Goal: Transaction & Acquisition: Purchase product/service

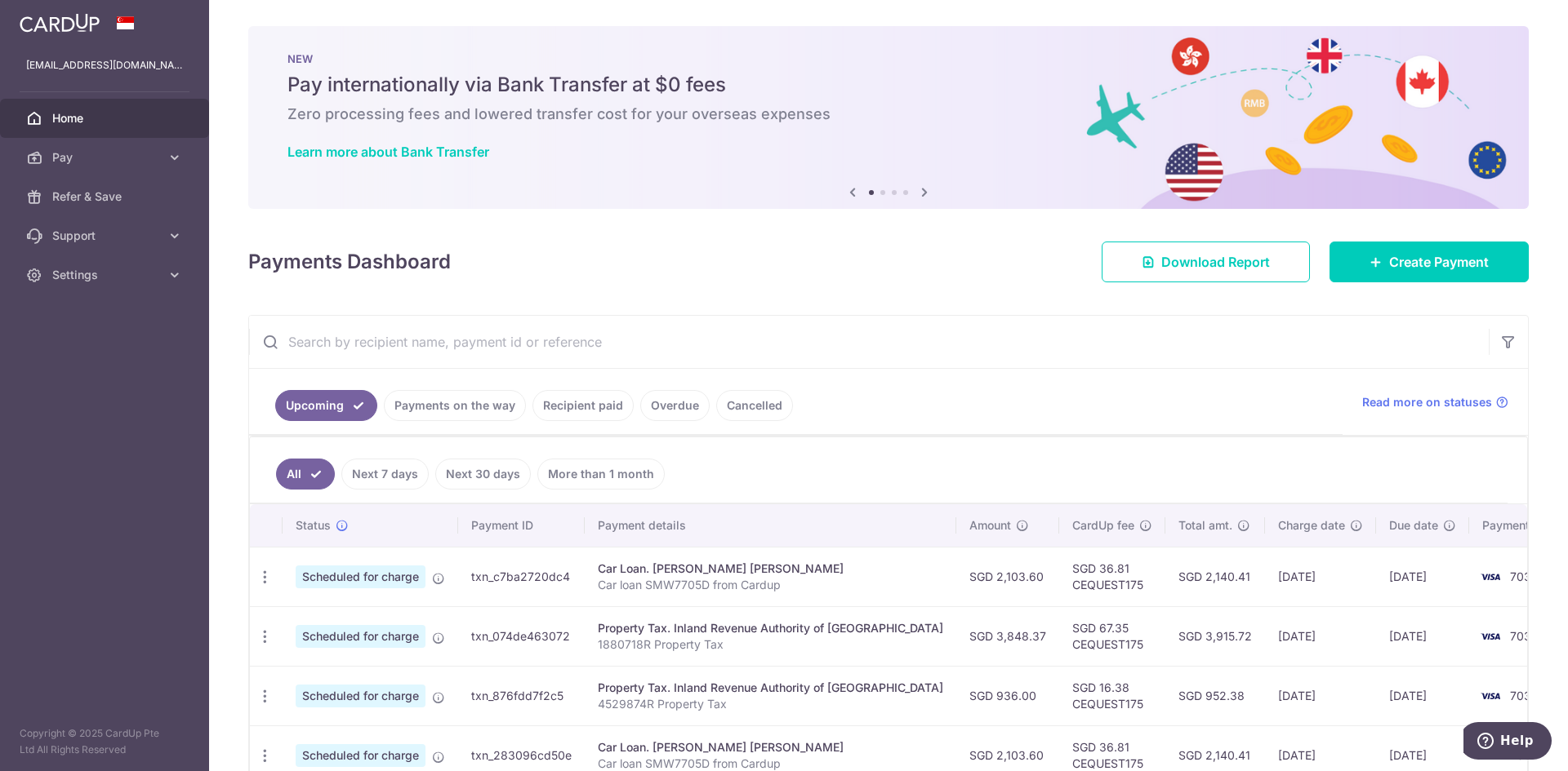
click at [574, 404] on div at bounding box center [791, 389] width 1584 height 779
click at [565, 407] on link "Recipient paid" at bounding box center [582, 405] width 101 height 31
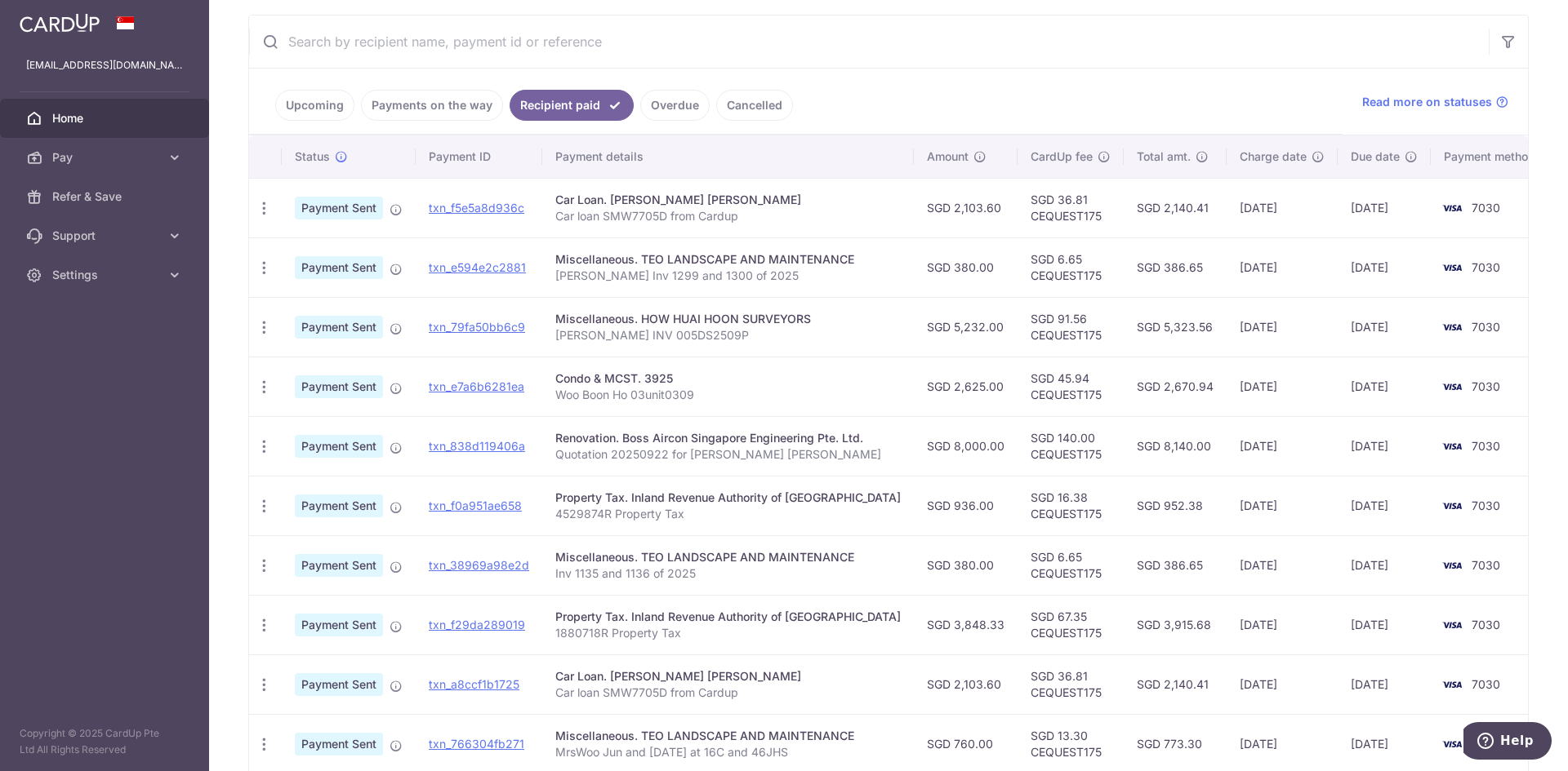
scroll to position [313, 0]
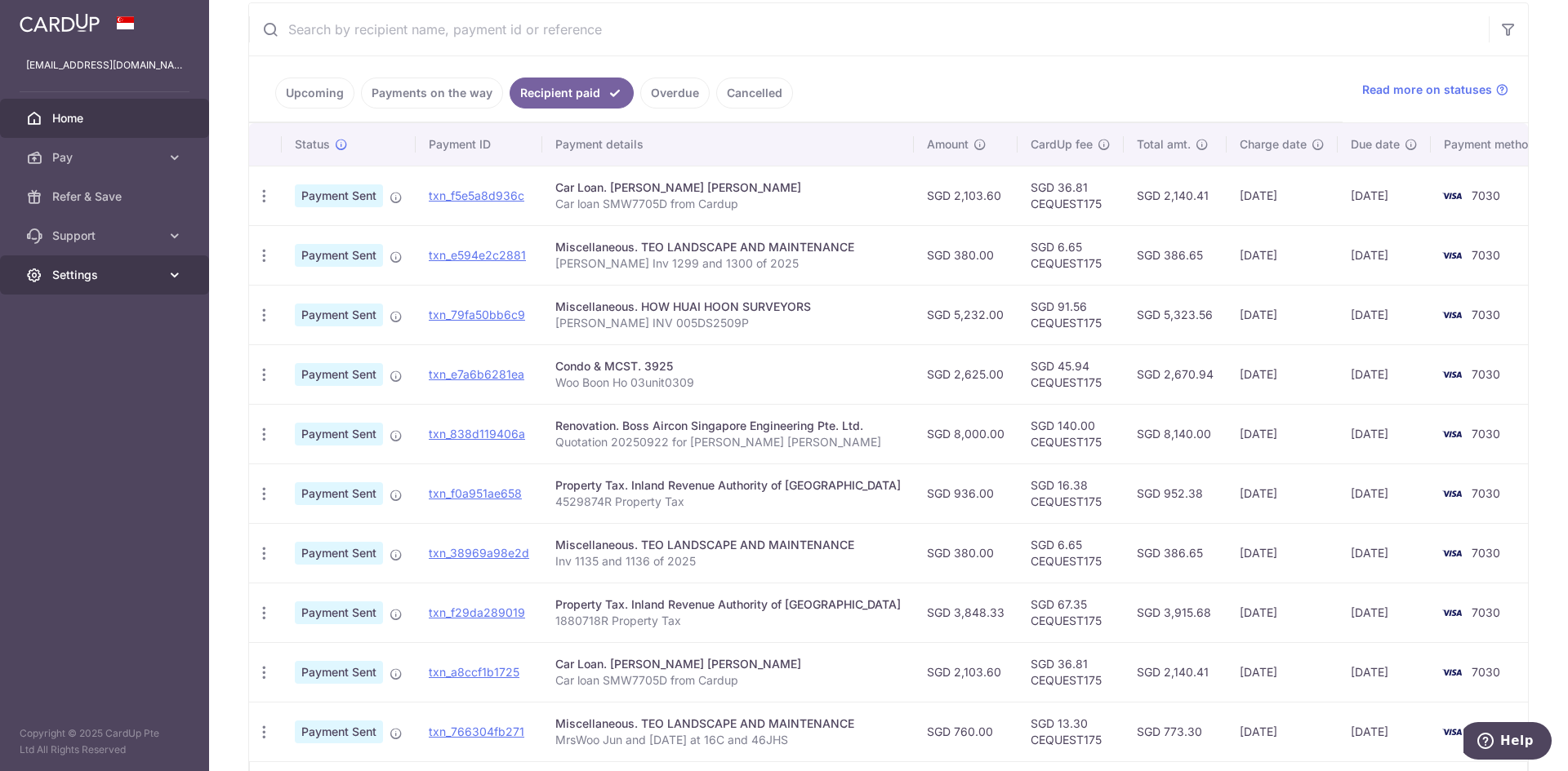
click at [103, 282] on span "Settings" at bounding box center [105, 275] width 108 height 17
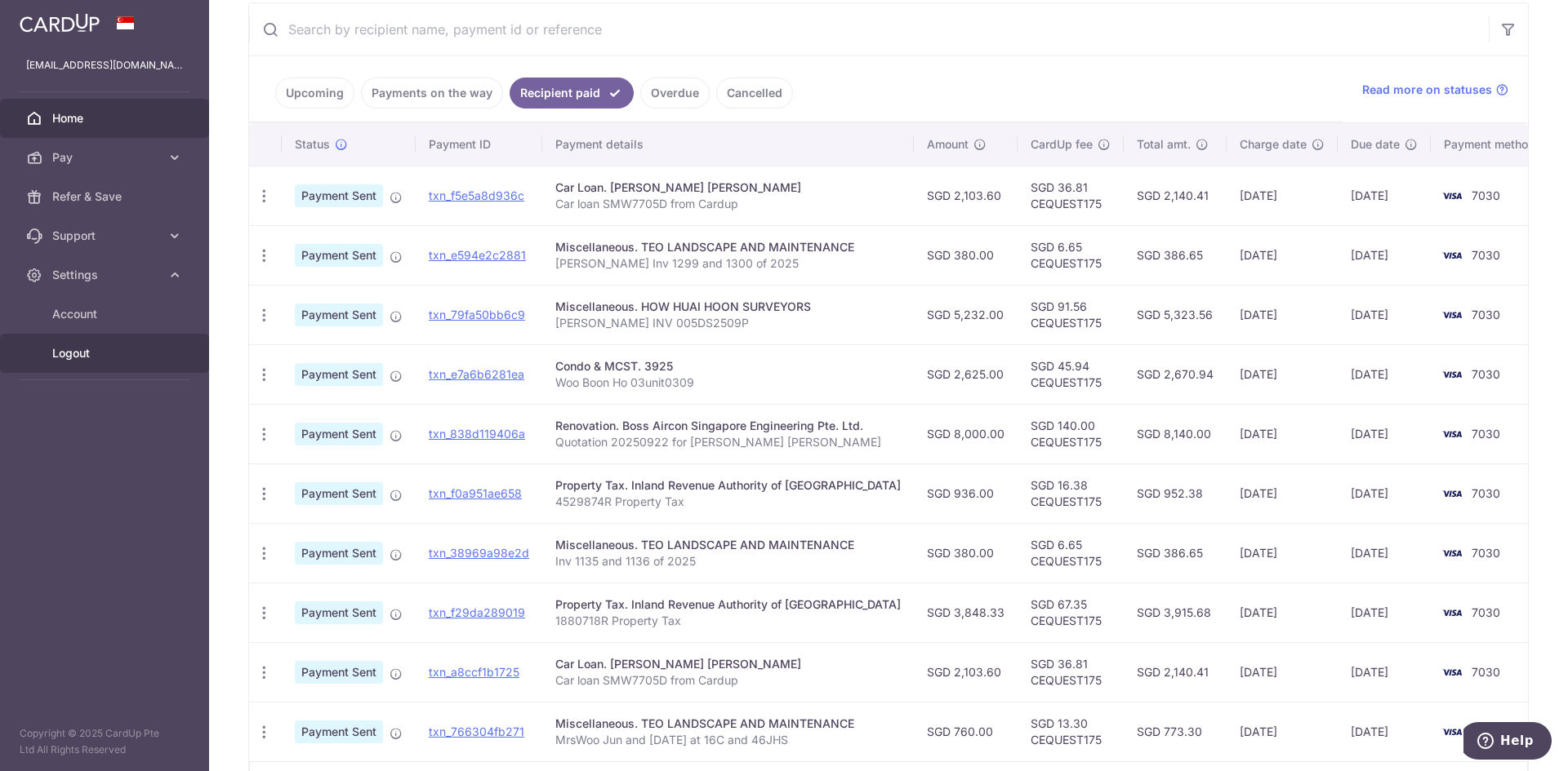
click at [65, 358] on span "Logout" at bounding box center [105, 353] width 108 height 17
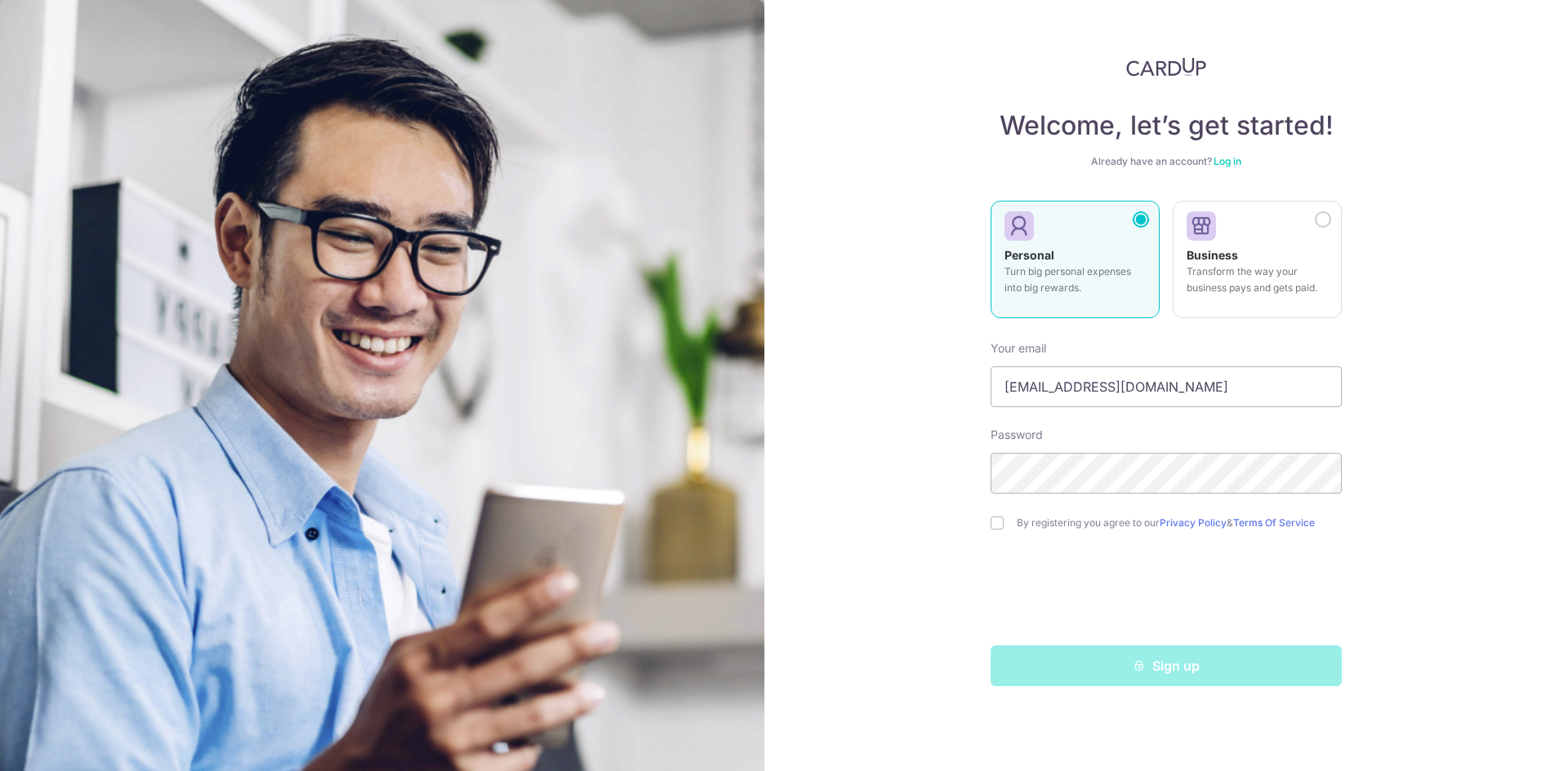
drag, startPoint x: 1226, startPoint y: 163, endPoint x: 1224, endPoint y: 173, distance: 10.2
click at [1226, 163] on link "Log in" at bounding box center [1227, 162] width 28 height 12
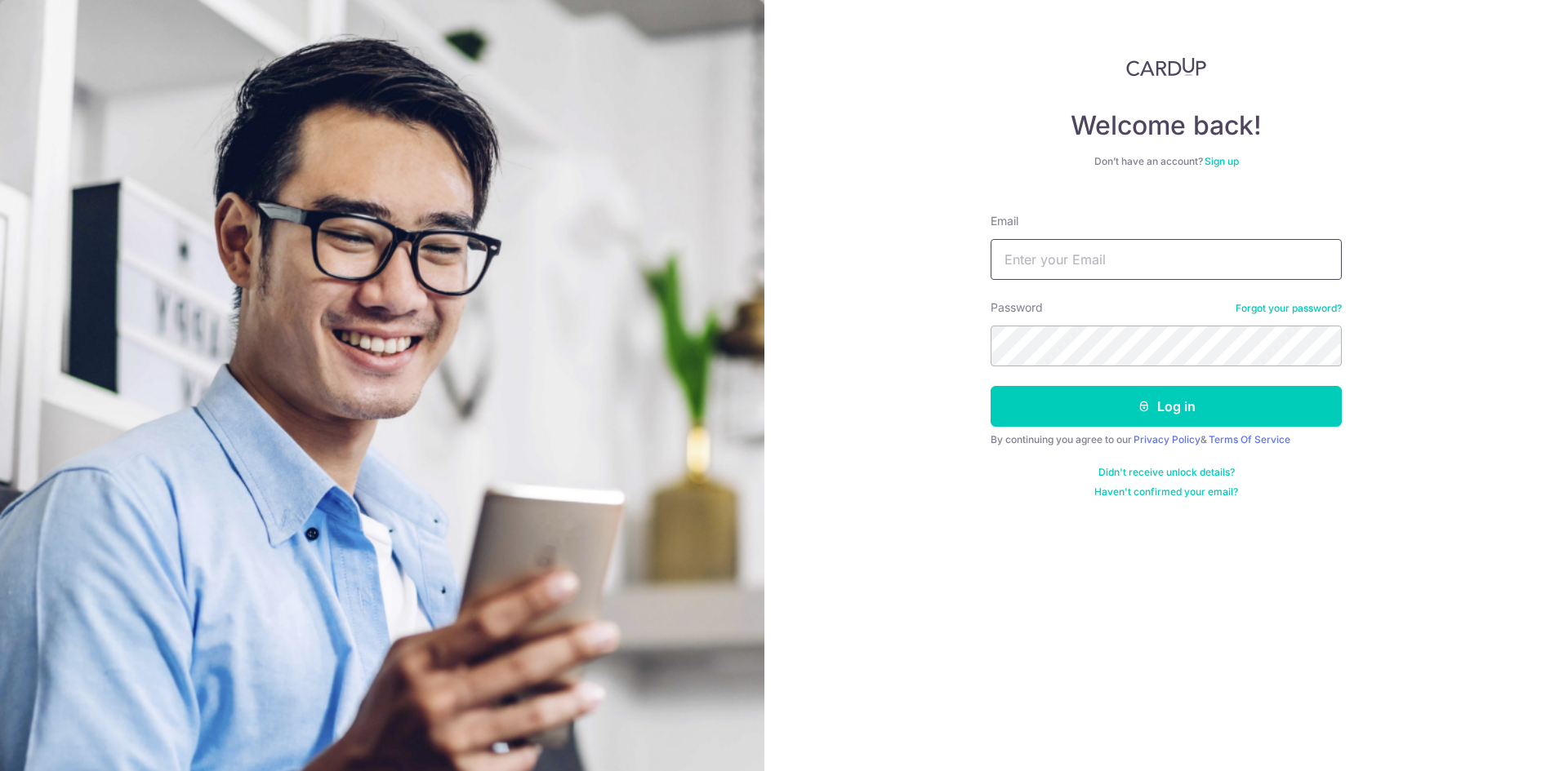
type input "[EMAIL_ADDRESS][DOMAIN_NAME]"
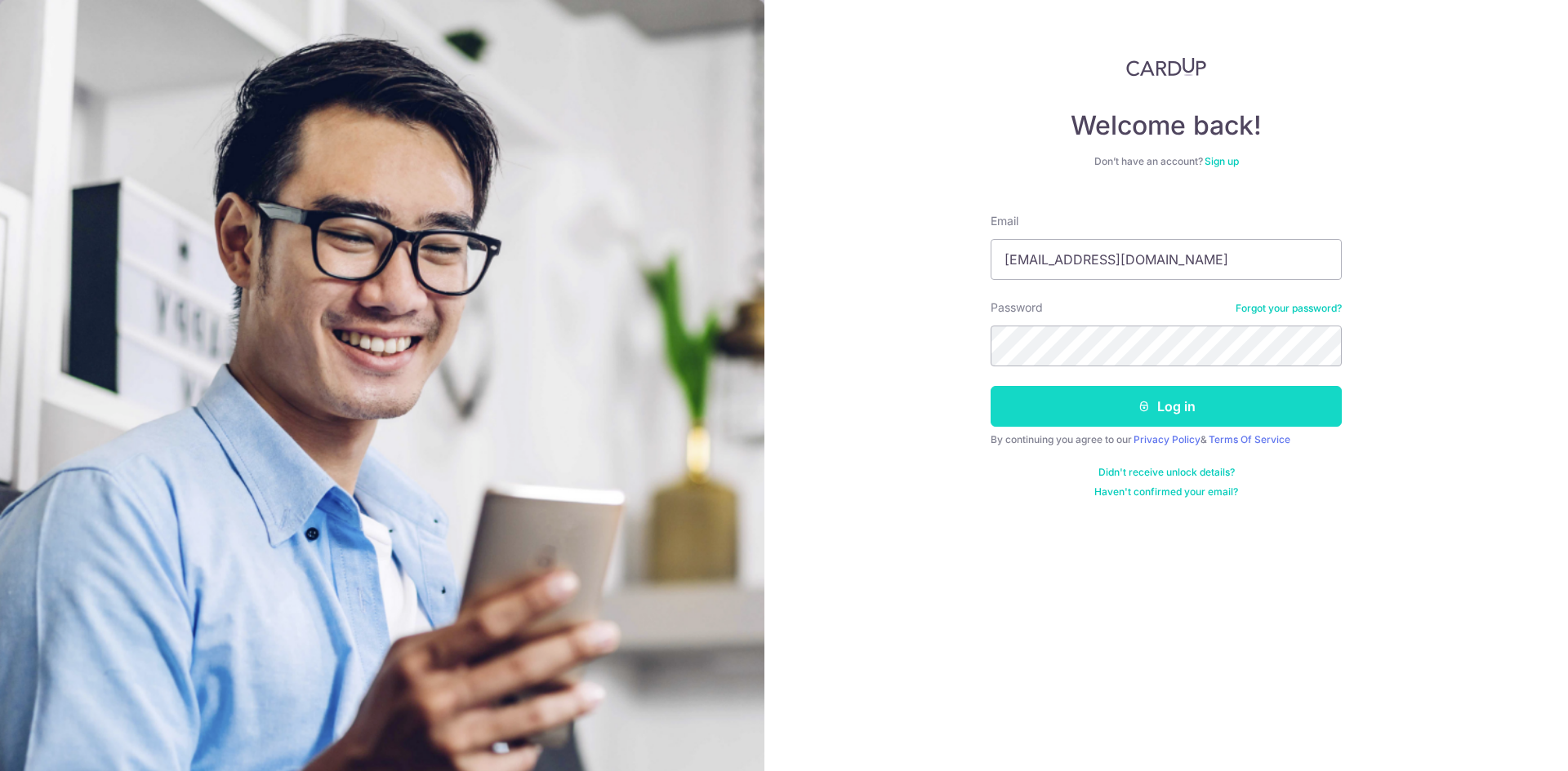
click at [1150, 406] on button "Log in" at bounding box center [1167, 407] width 351 height 40
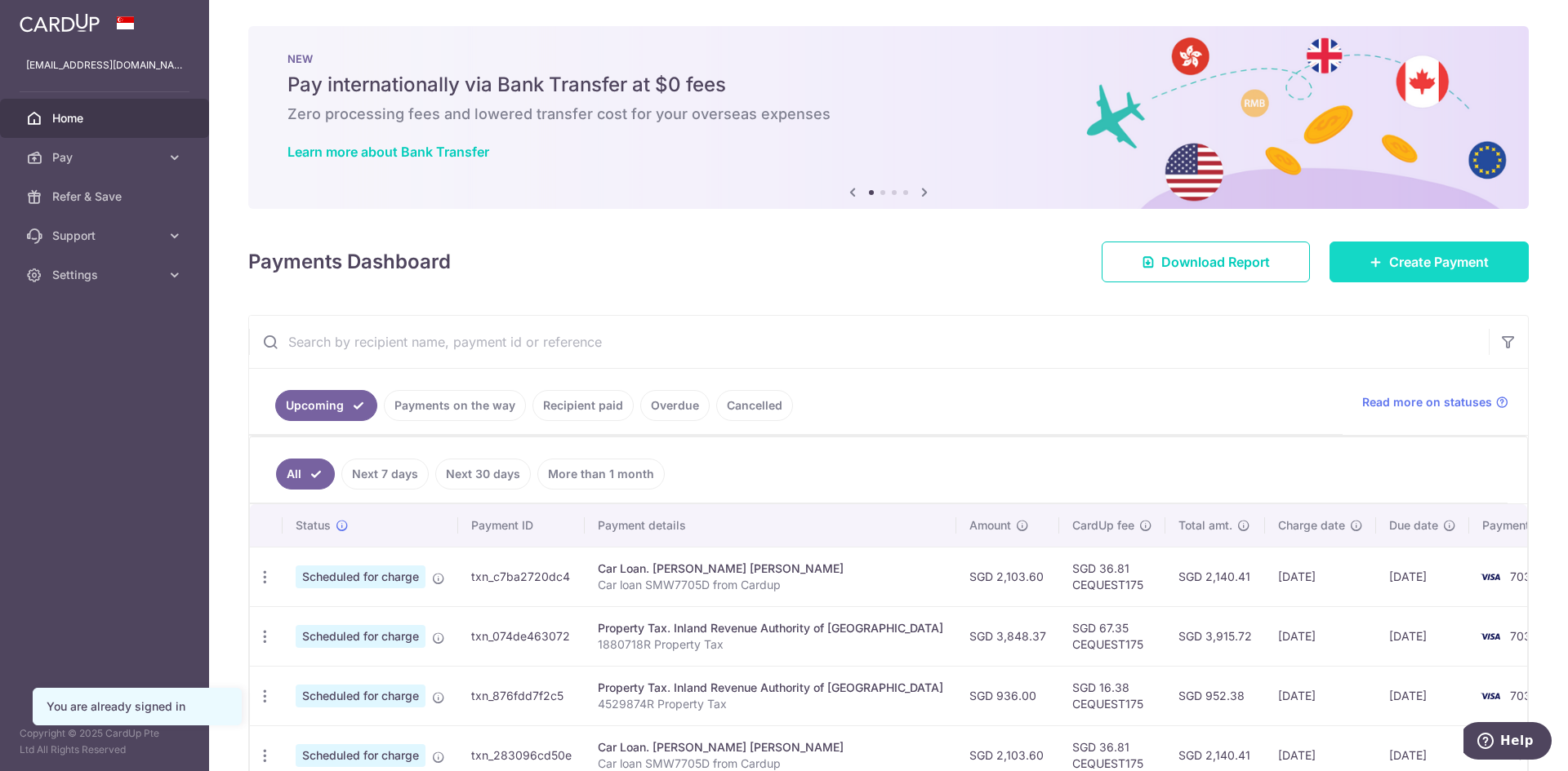
click at [1414, 270] on span "Create Payment" at bounding box center [1438, 262] width 99 height 19
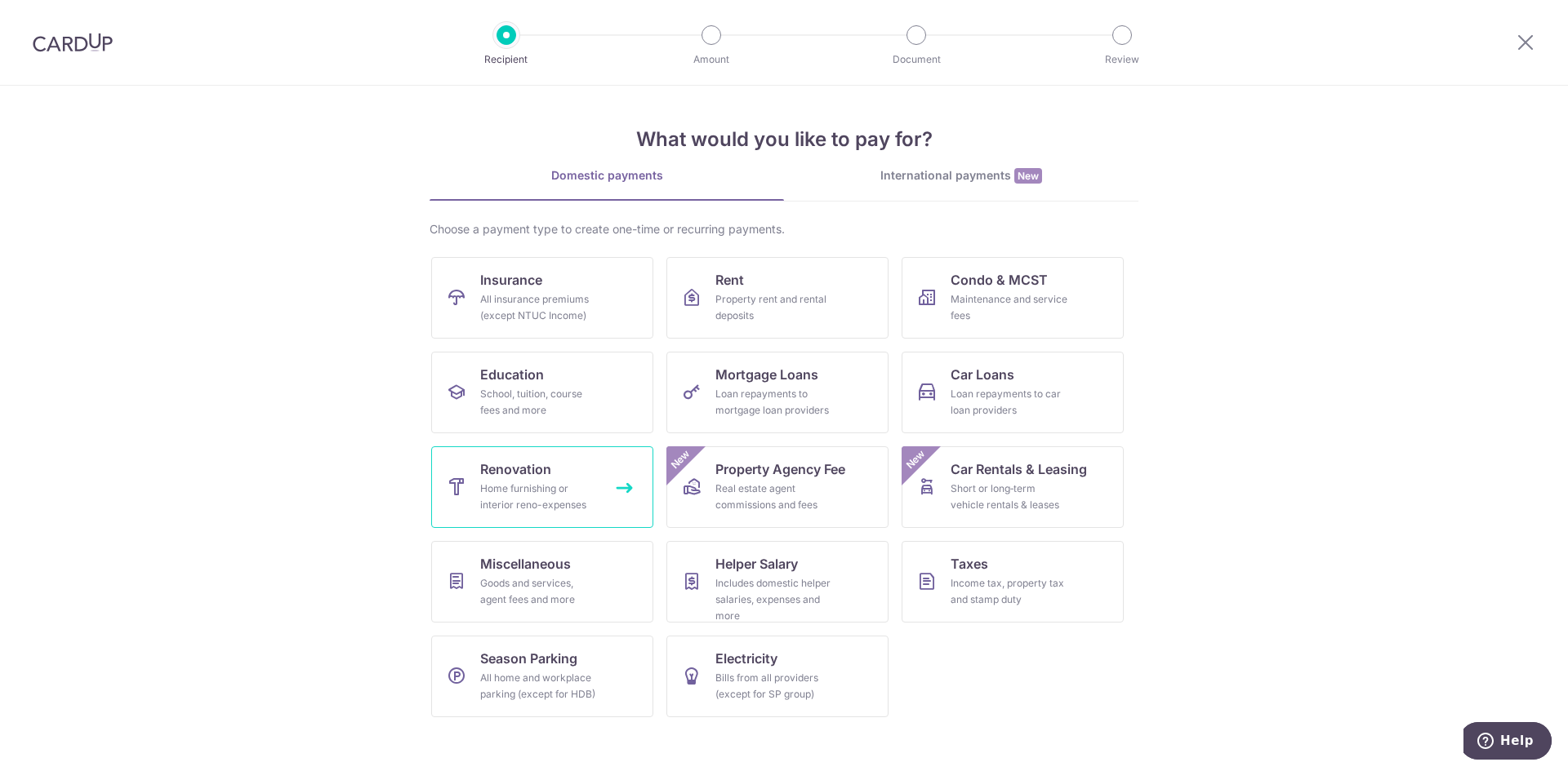
click at [531, 464] on span "Renovation" at bounding box center [516, 469] width 71 height 19
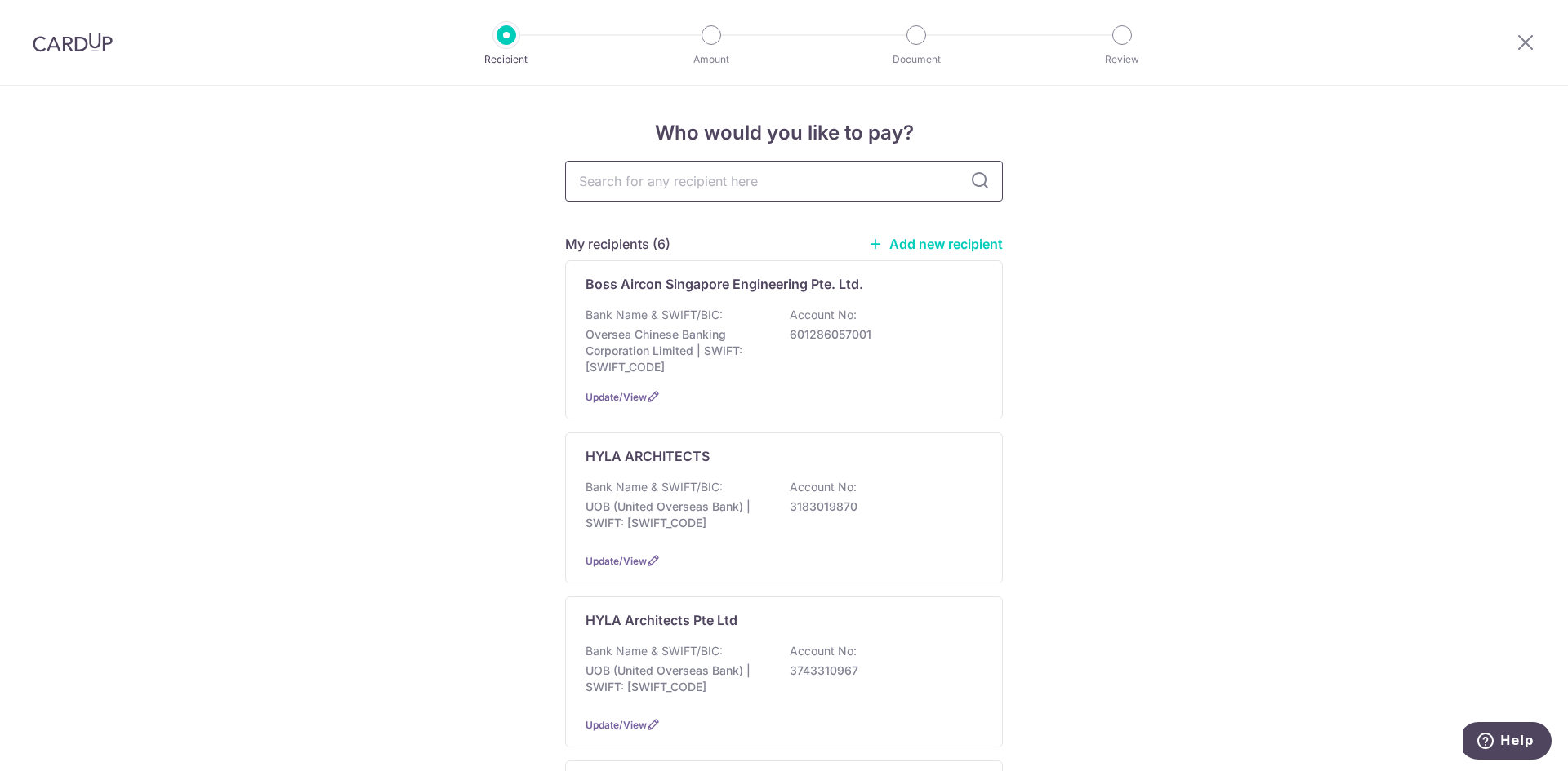
click at [667, 177] on input "text" at bounding box center [784, 181] width 437 height 40
type input "CGM"
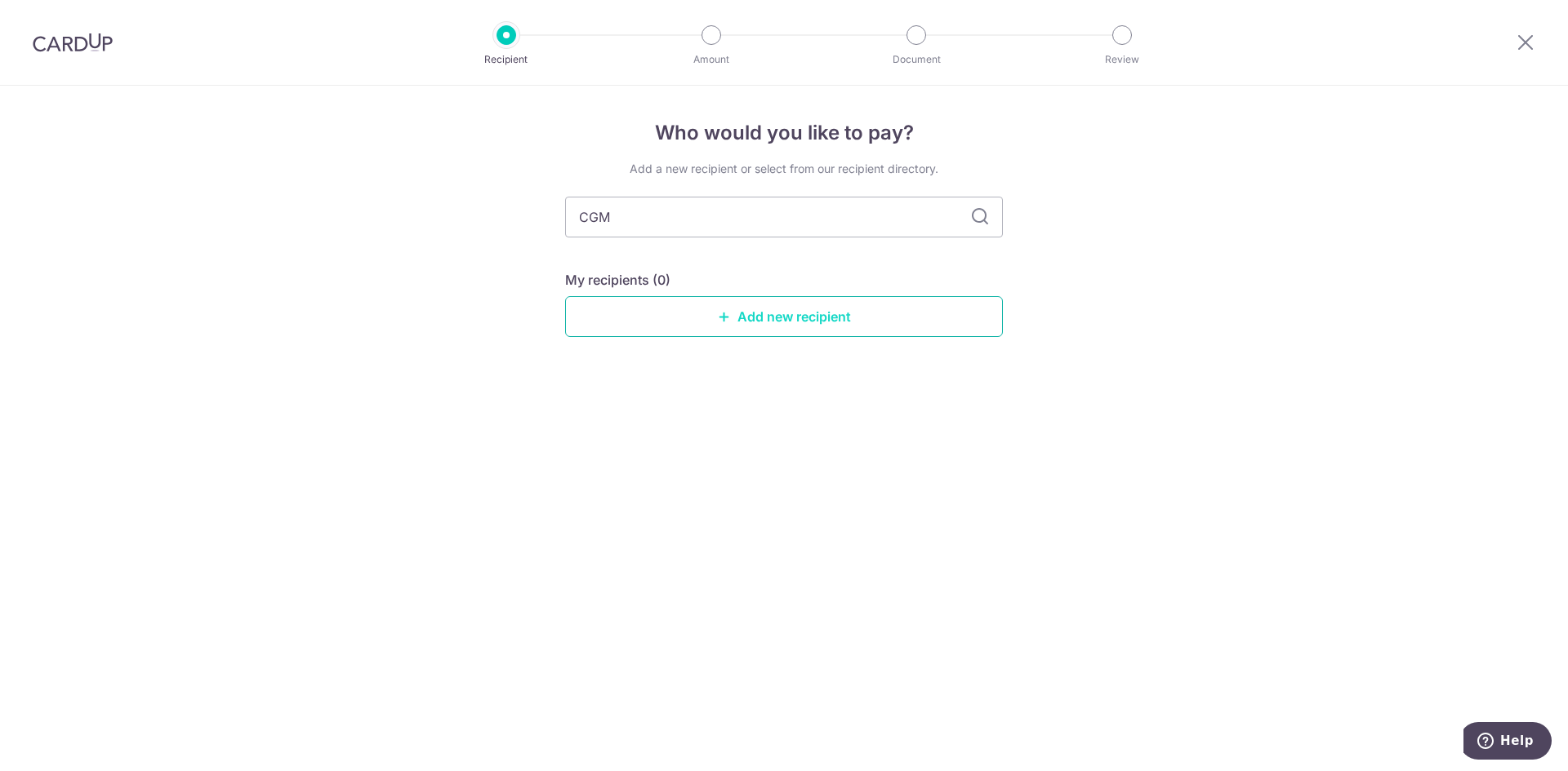
click at [717, 326] on link "Add new recipient" at bounding box center [784, 316] width 437 height 40
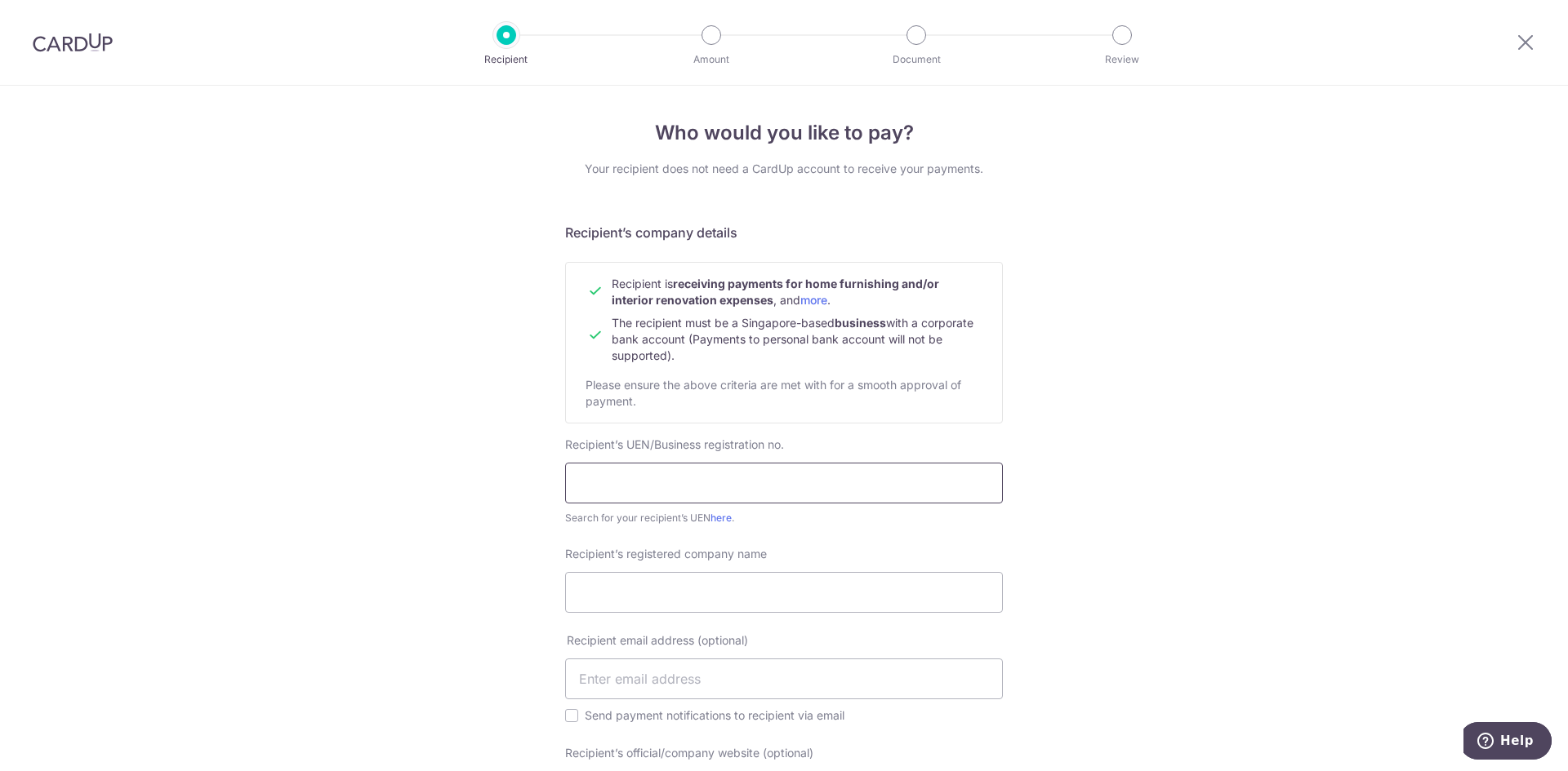
click at [631, 481] on input "text" at bounding box center [784, 483] width 437 height 40
type input "202116710D"
click at [596, 594] on input "Recipient’s registered company name" at bounding box center [784, 593] width 437 height 40
type input "CGM Engineering Consultants Pte Ltd"
click at [617, 680] on input "text" at bounding box center [784, 679] width 437 height 40
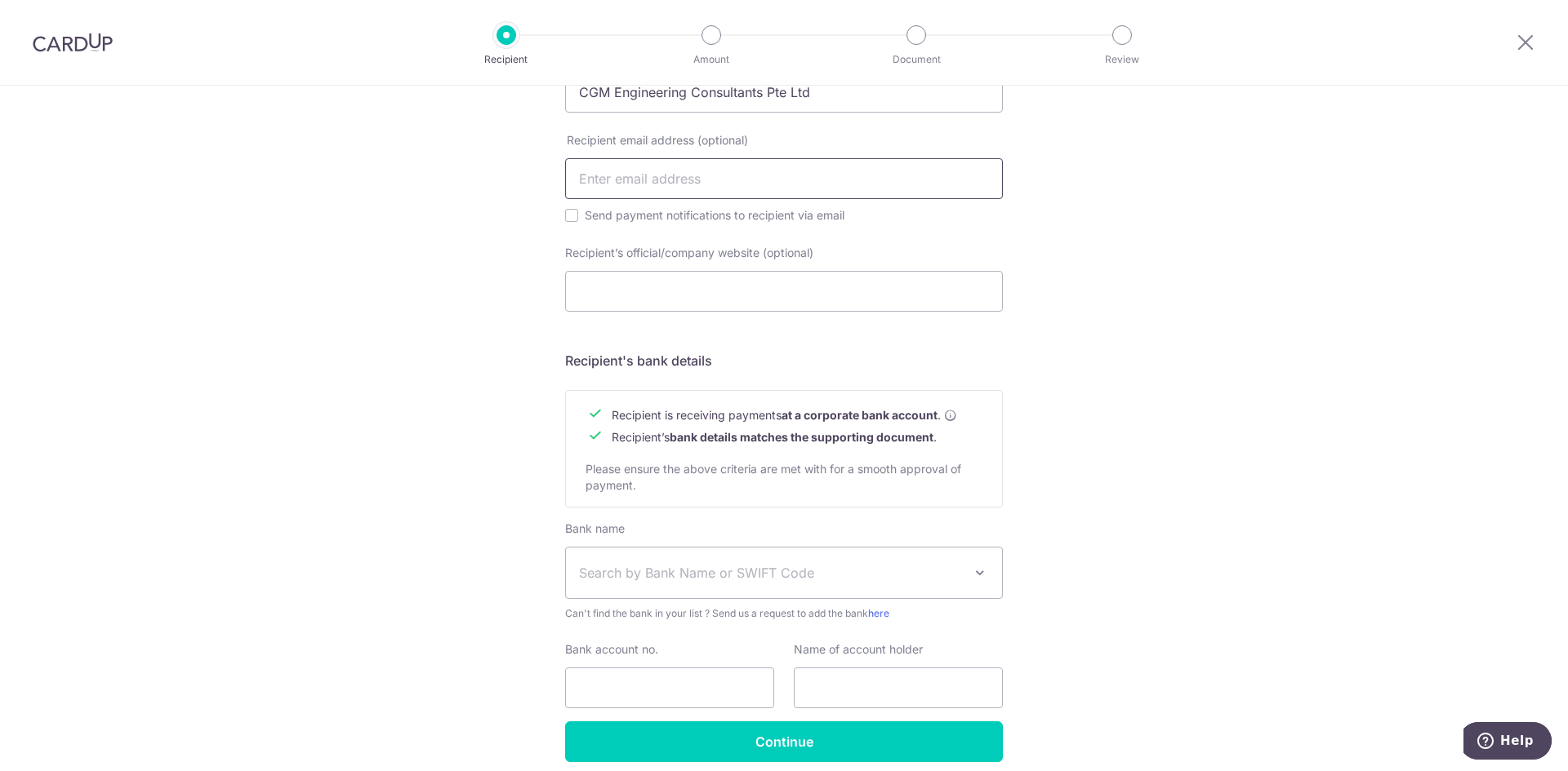
scroll to position [497, 0]
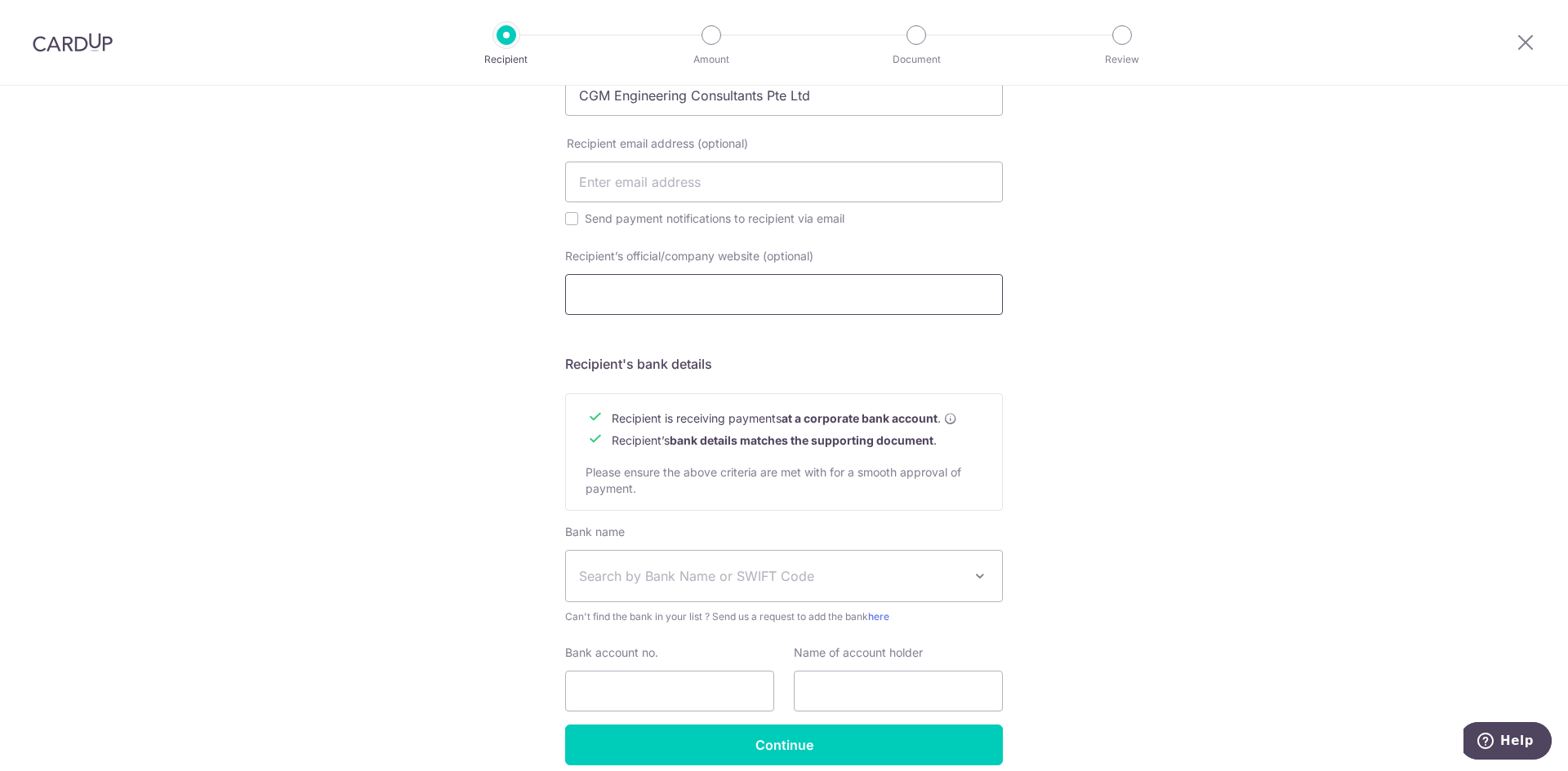
click at [589, 295] on input "Recipient’s official/company website (optional)" at bounding box center [784, 294] width 437 height 40
click at [923, 579] on span "Search by Bank Name or SWIFT Code" at bounding box center [770, 576] width 384 height 19
click at [612, 579] on span "Search by Bank Name or SWIFT Code" at bounding box center [770, 576] width 384 height 19
click at [617, 573] on span "Search by Bank Name or SWIFT Code" at bounding box center [770, 576] width 384 height 19
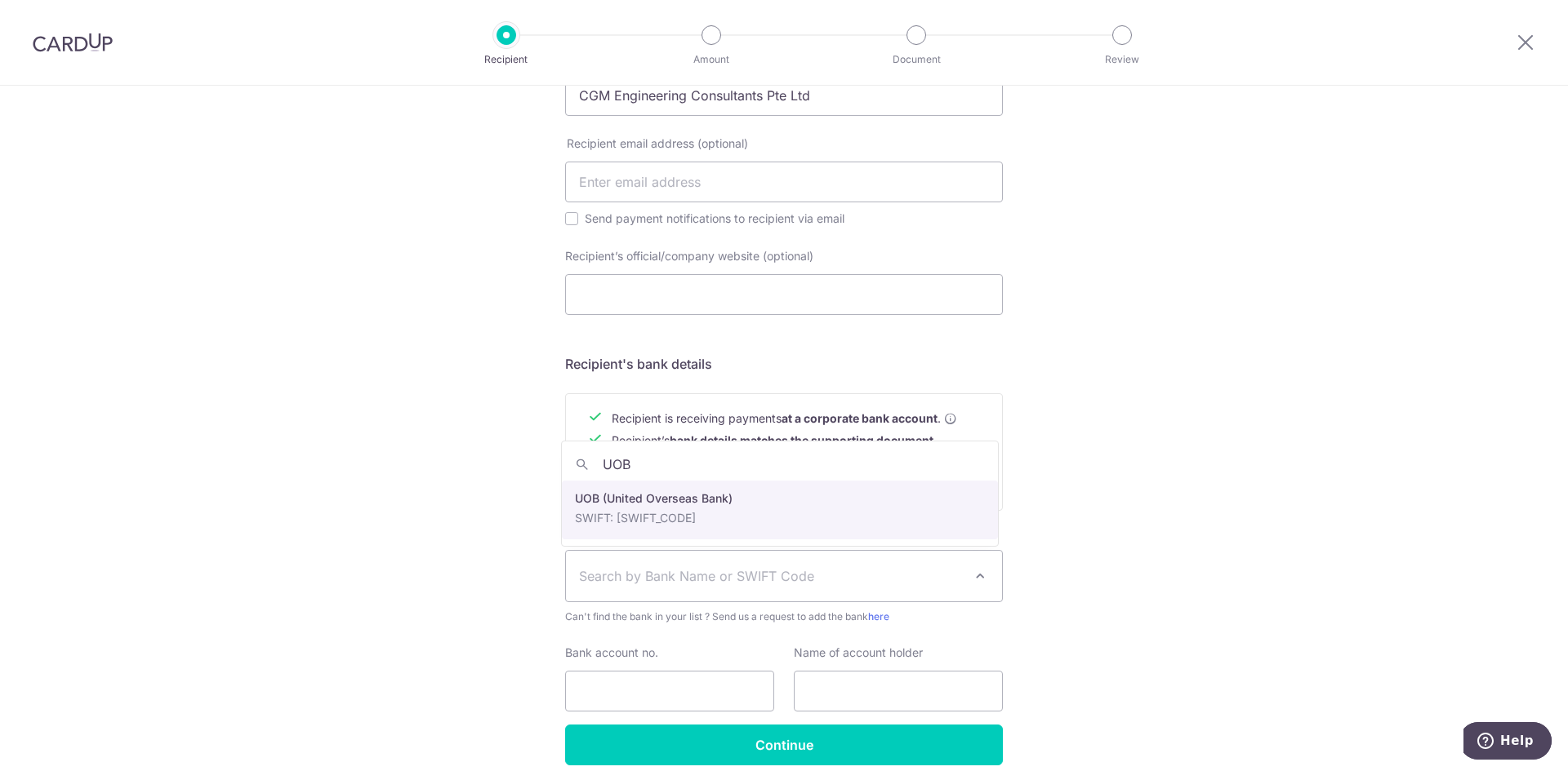
type input "UOB"
select select "18"
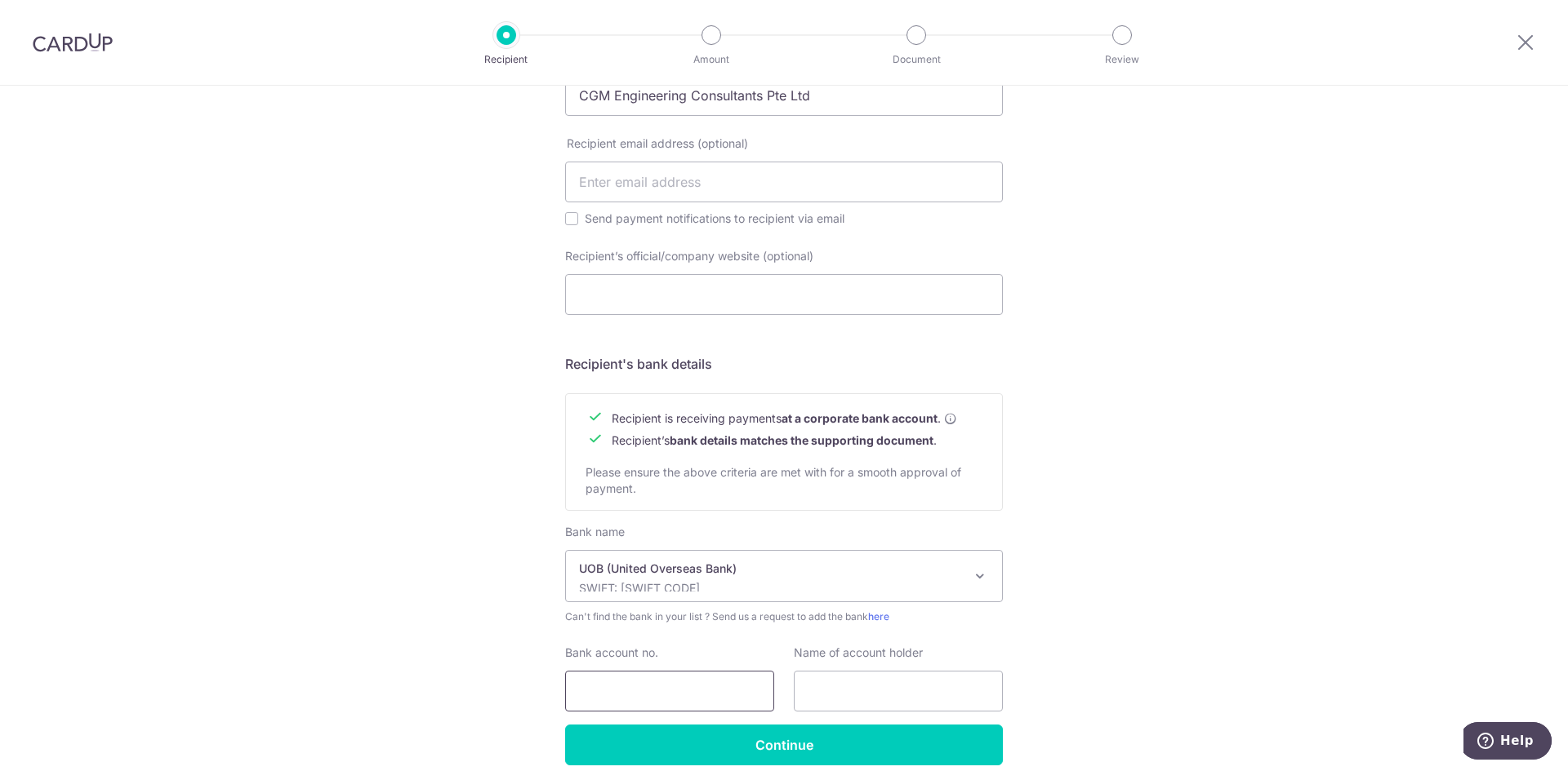
click at [594, 682] on input "Bank account no." at bounding box center [669, 691] width 209 height 40
click at [642, 690] on input "310310627" at bounding box center [669, 691] width 209 height 40
type input "3103106271"
click at [813, 684] on input "text" at bounding box center [899, 691] width 209 height 40
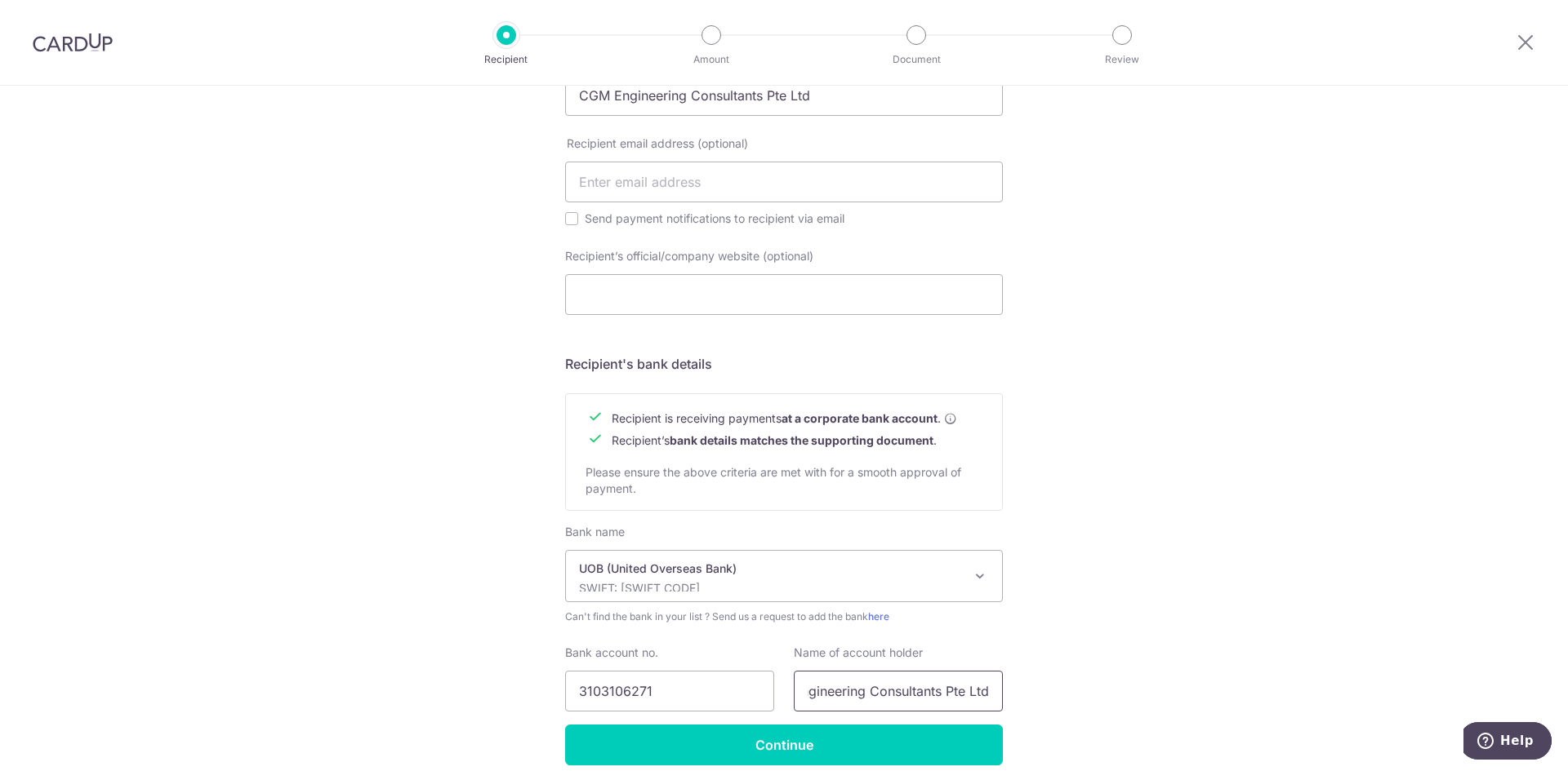
click at [888, 697] on input "CGM Engineering Consultants Pte Ltd" at bounding box center [899, 691] width 209 height 40
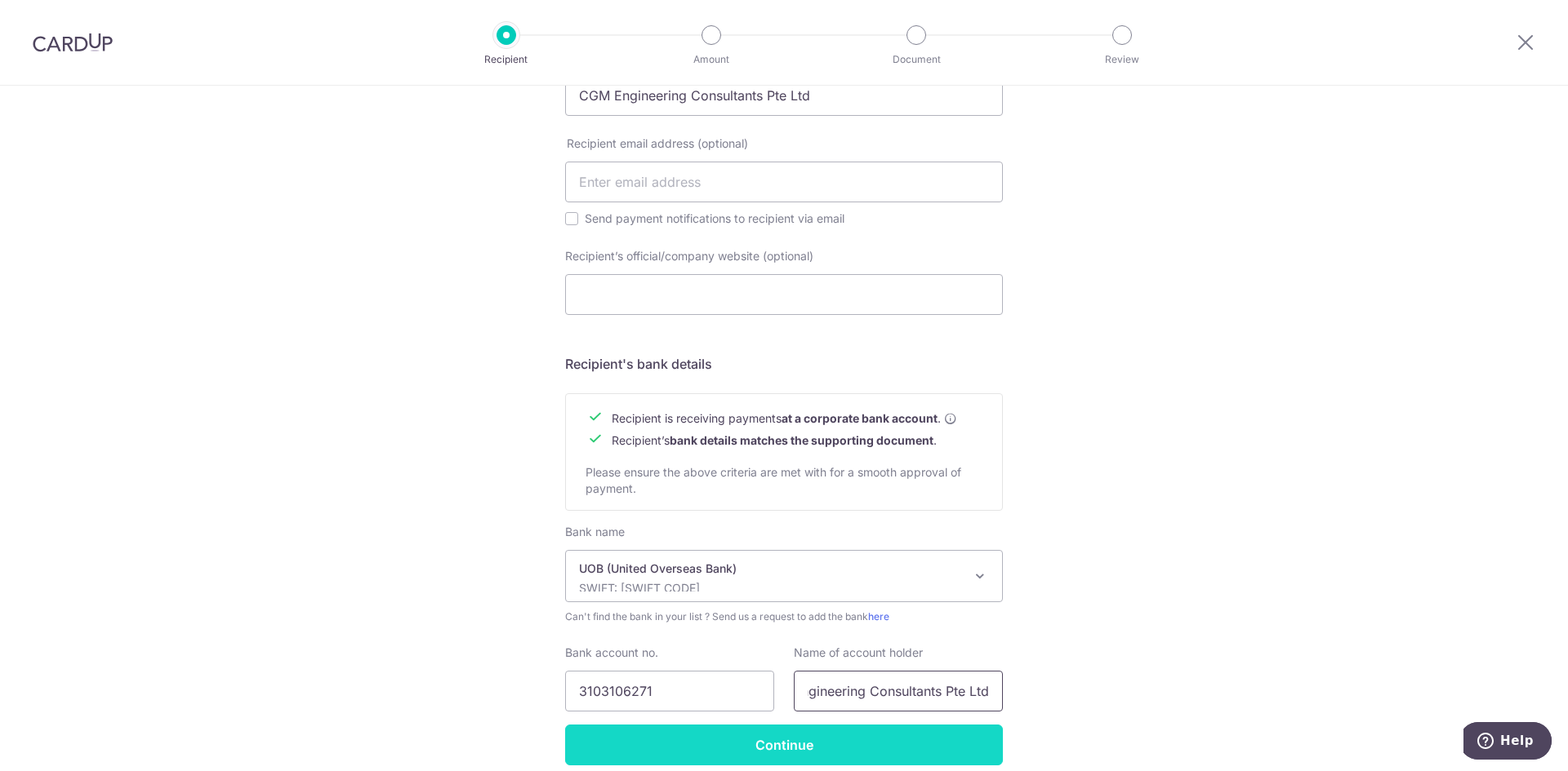
type input "CGM Engineering Consultants Pte Ltd"
click at [795, 744] on input "Continue" at bounding box center [784, 745] width 437 height 40
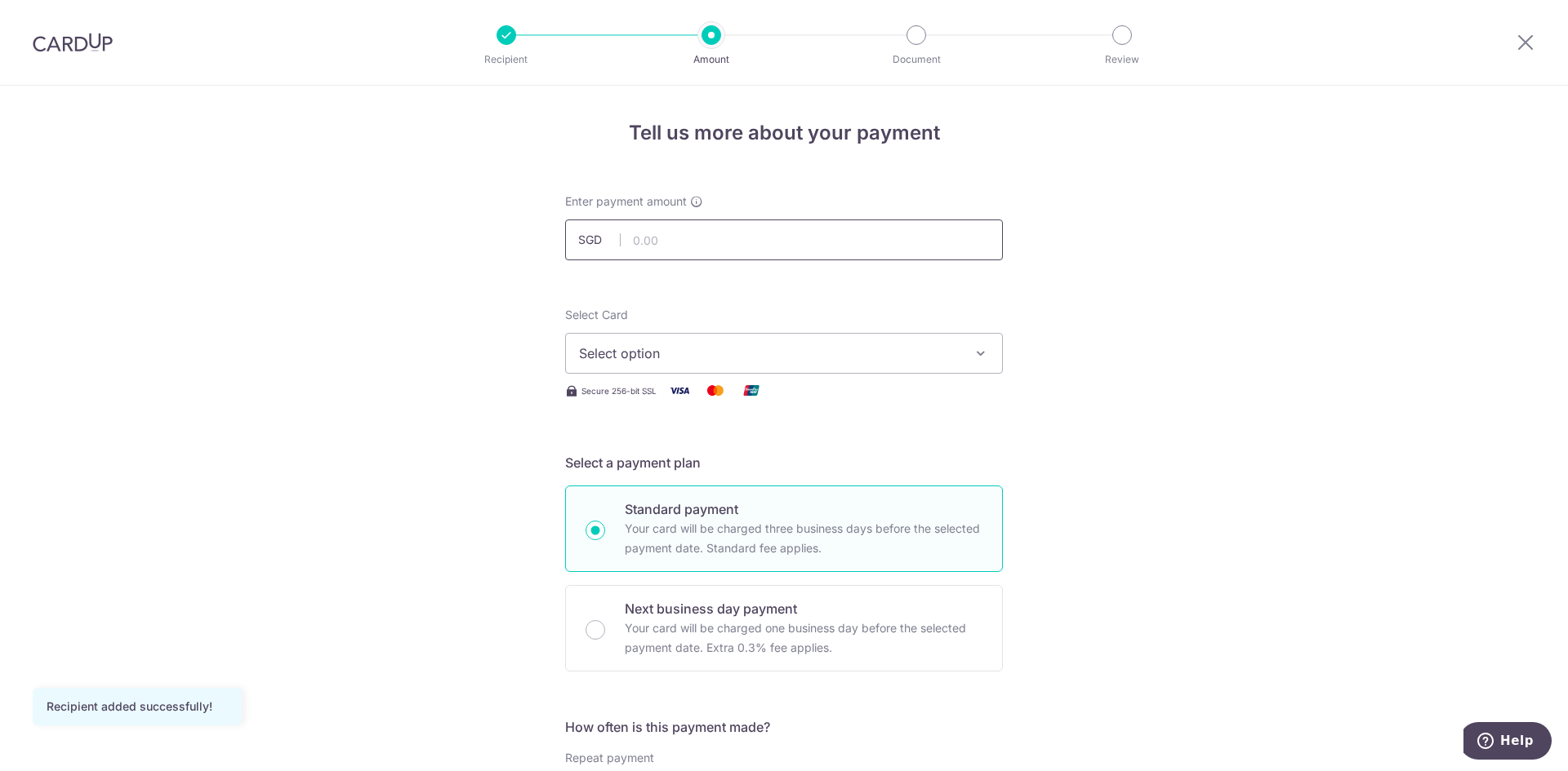
click at [647, 239] on input "text" at bounding box center [784, 240] width 437 height 40
type input "10,777.92"
click at [781, 348] on span "Select option" at bounding box center [769, 353] width 380 height 19
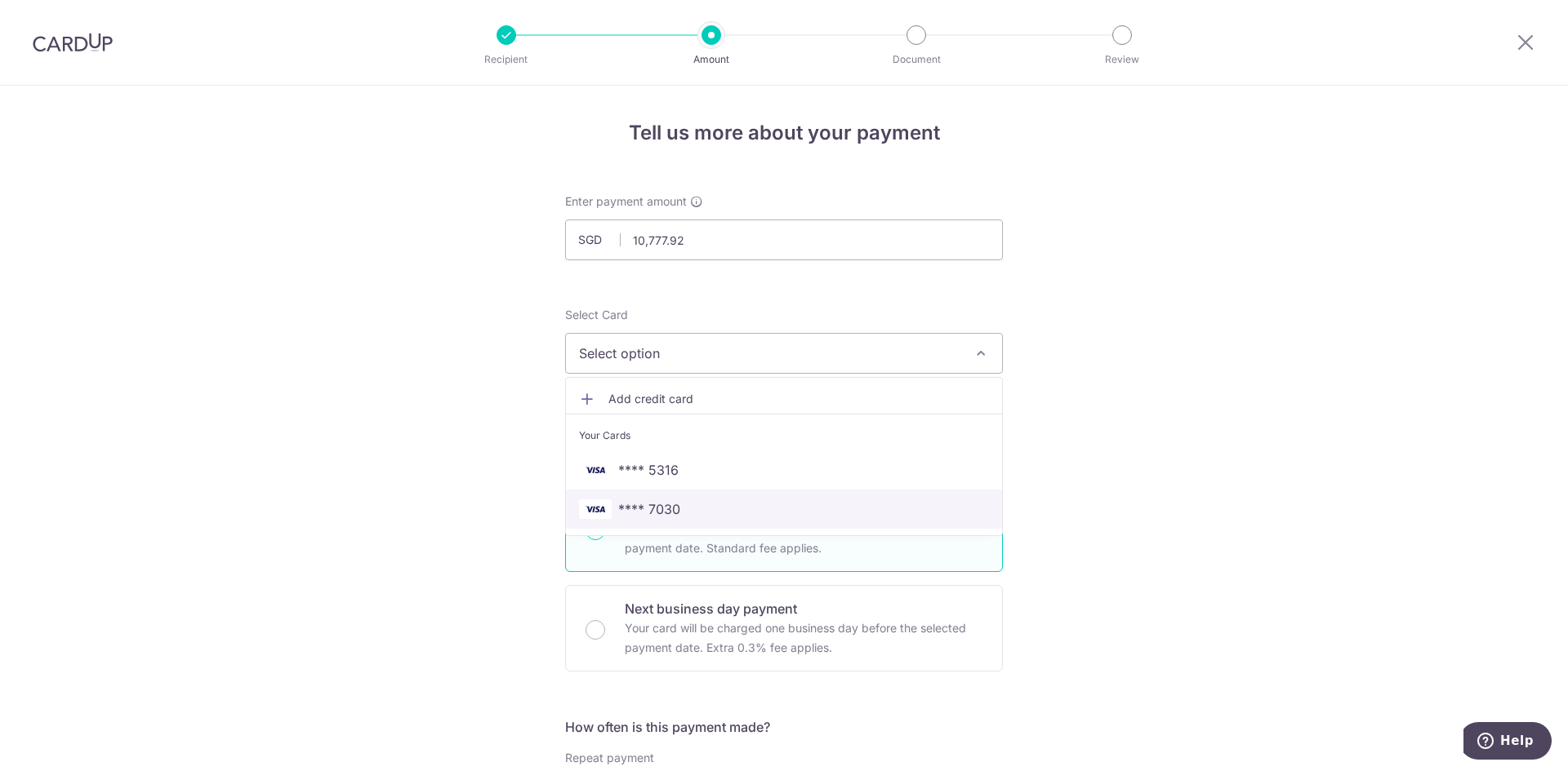
drag, startPoint x: 669, startPoint y: 507, endPoint x: 668, endPoint y: 490, distance: 17.0
click at [668, 504] on span "**** 7030" at bounding box center [649, 509] width 62 height 19
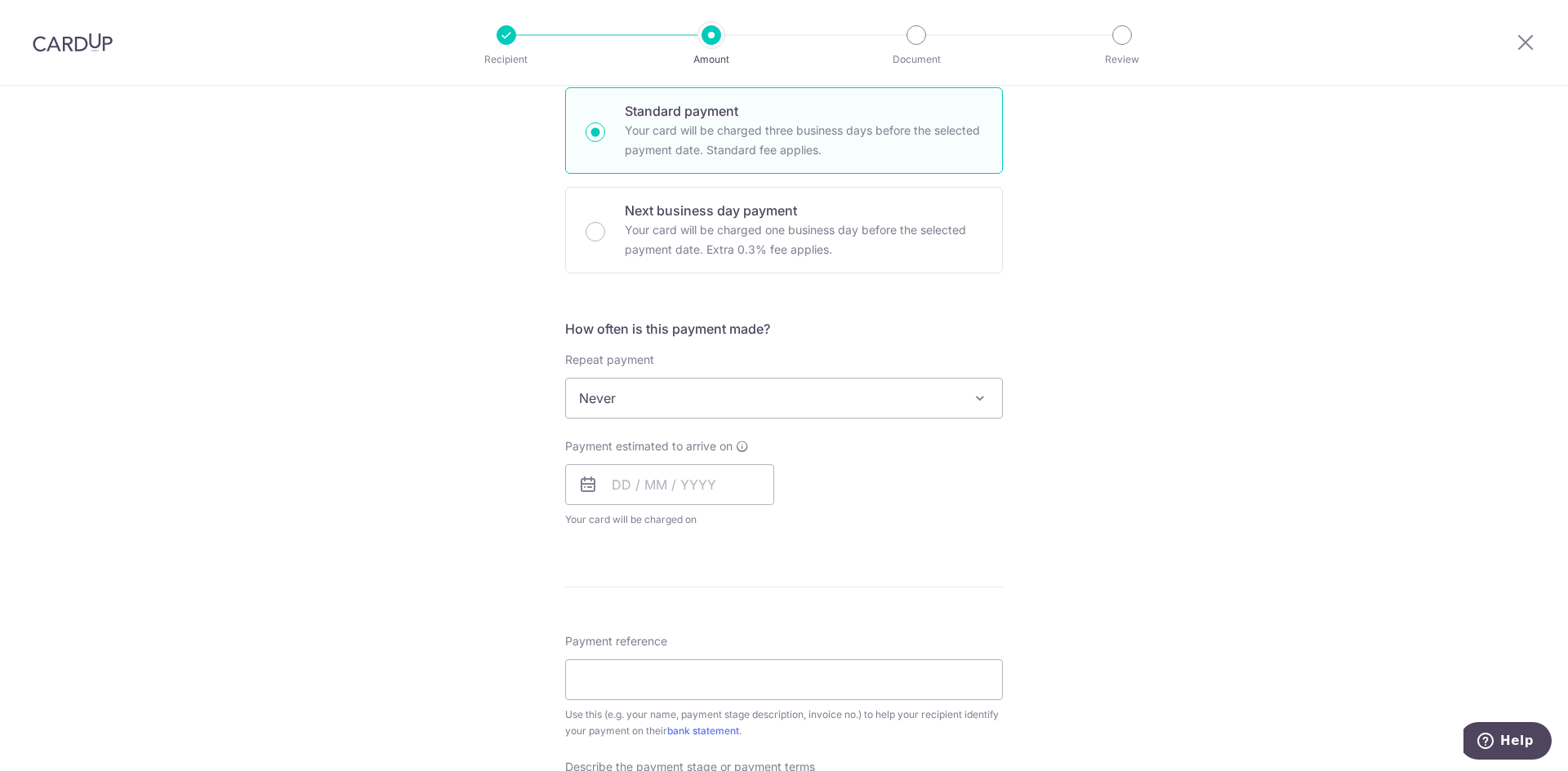
scroll to position [402, 0]
click at [604, 484] on input "text" at bounding box center [669, 480] width 209 height 40
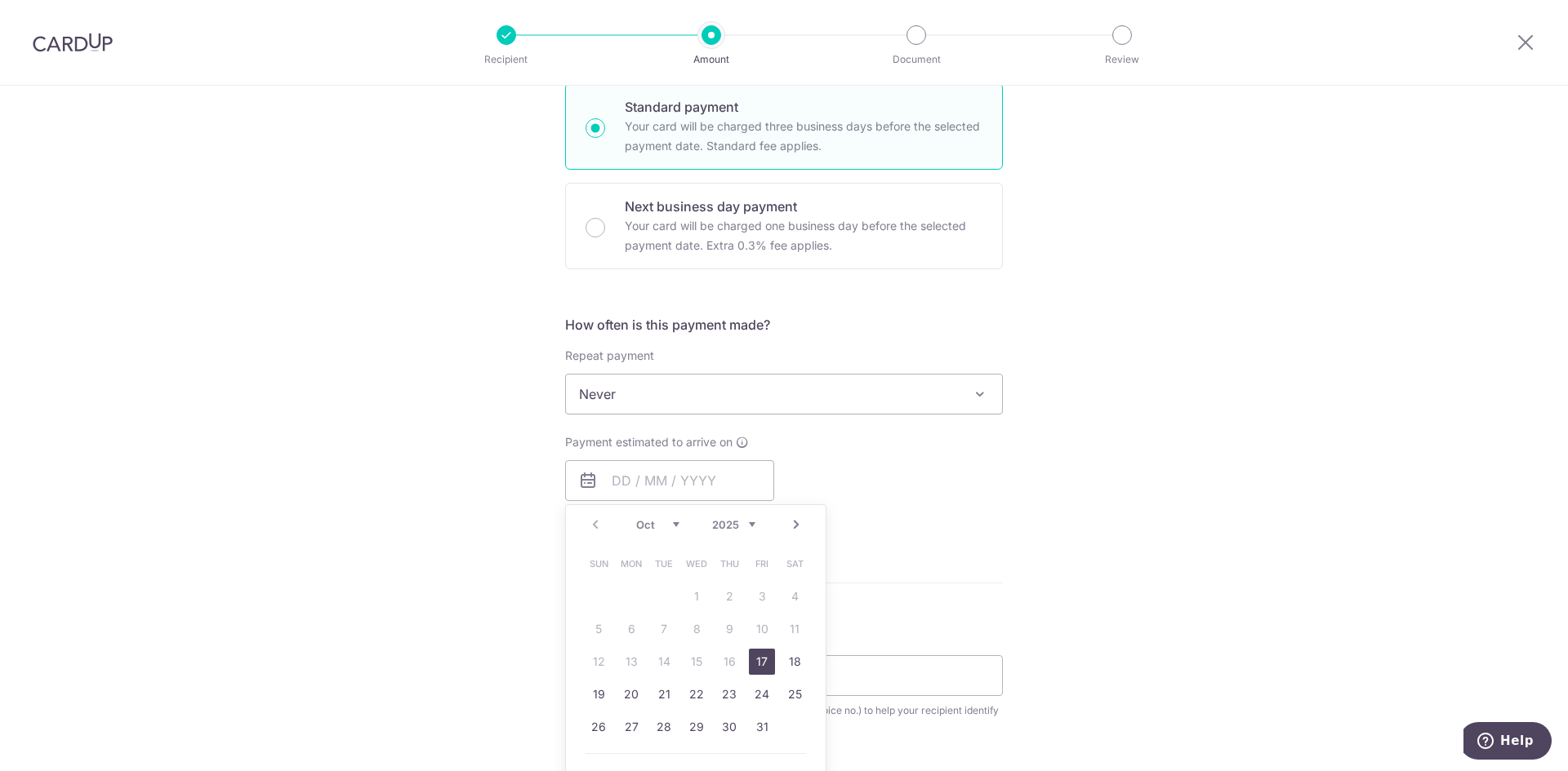
click at [760, 667] on link "17" at bounding box center [762, 662] width 26 height 26
type input "[DATE]"
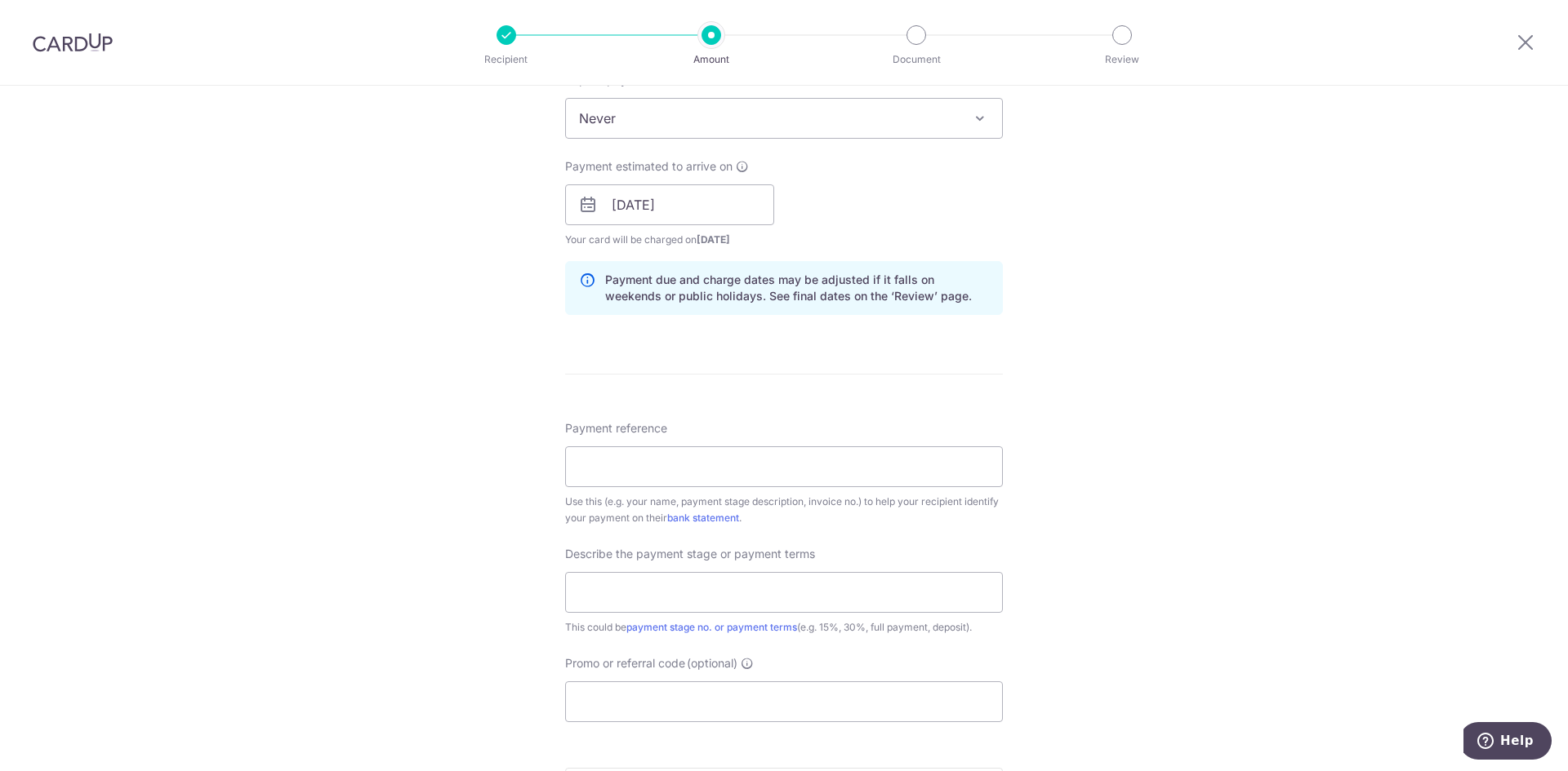
scroll to position [715, 0]
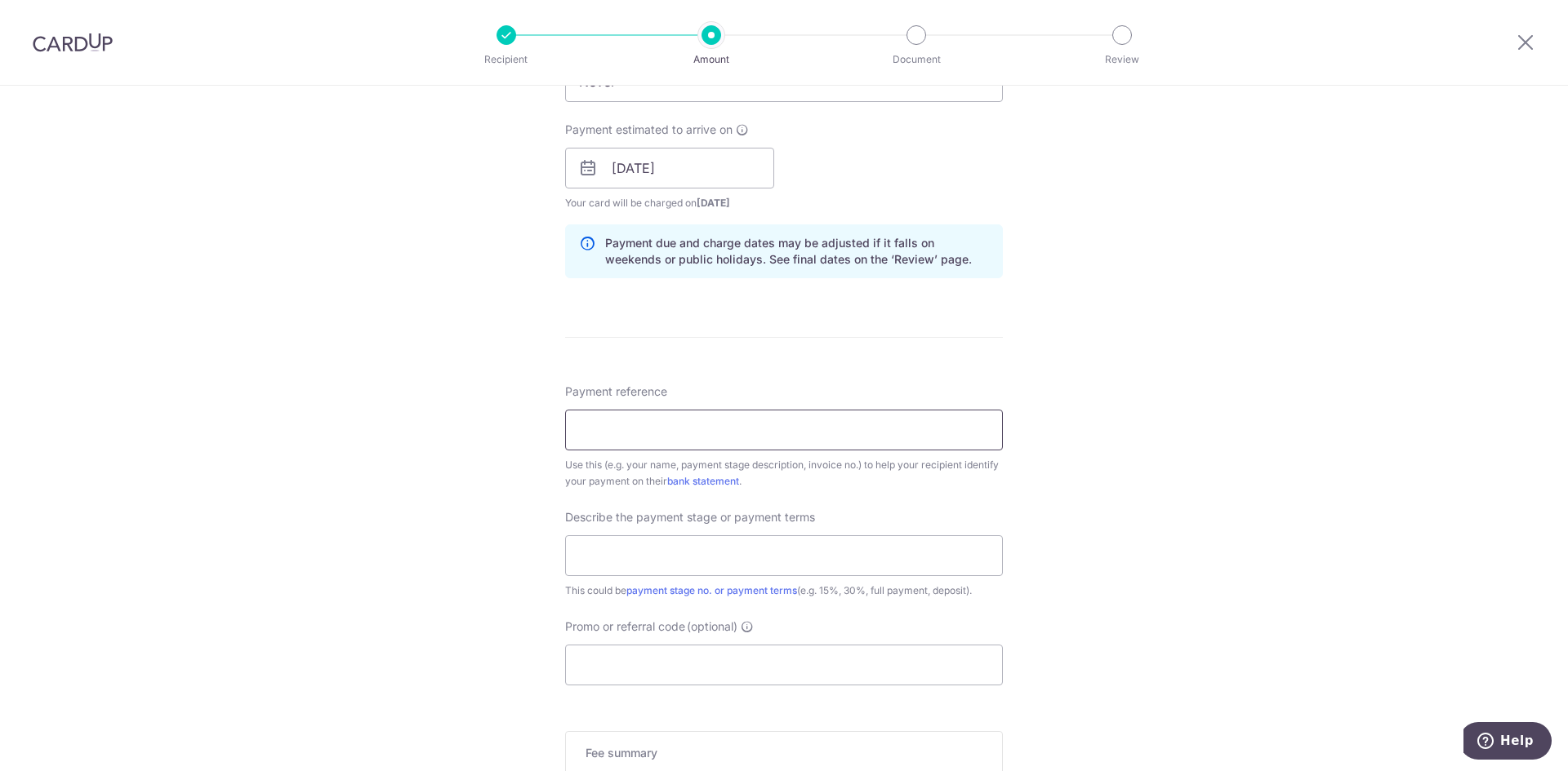
click at [589, 429] on input "Payment reference" at bounding box center [784, 430] width 437 height 40
type input "Mrs Woo Lim Yu Sian Inv CGM168 2025"
click at [579, 555] on input "text" at bounding box center [784, 556] width 437 height 40
type input "Upon confirmation of services"
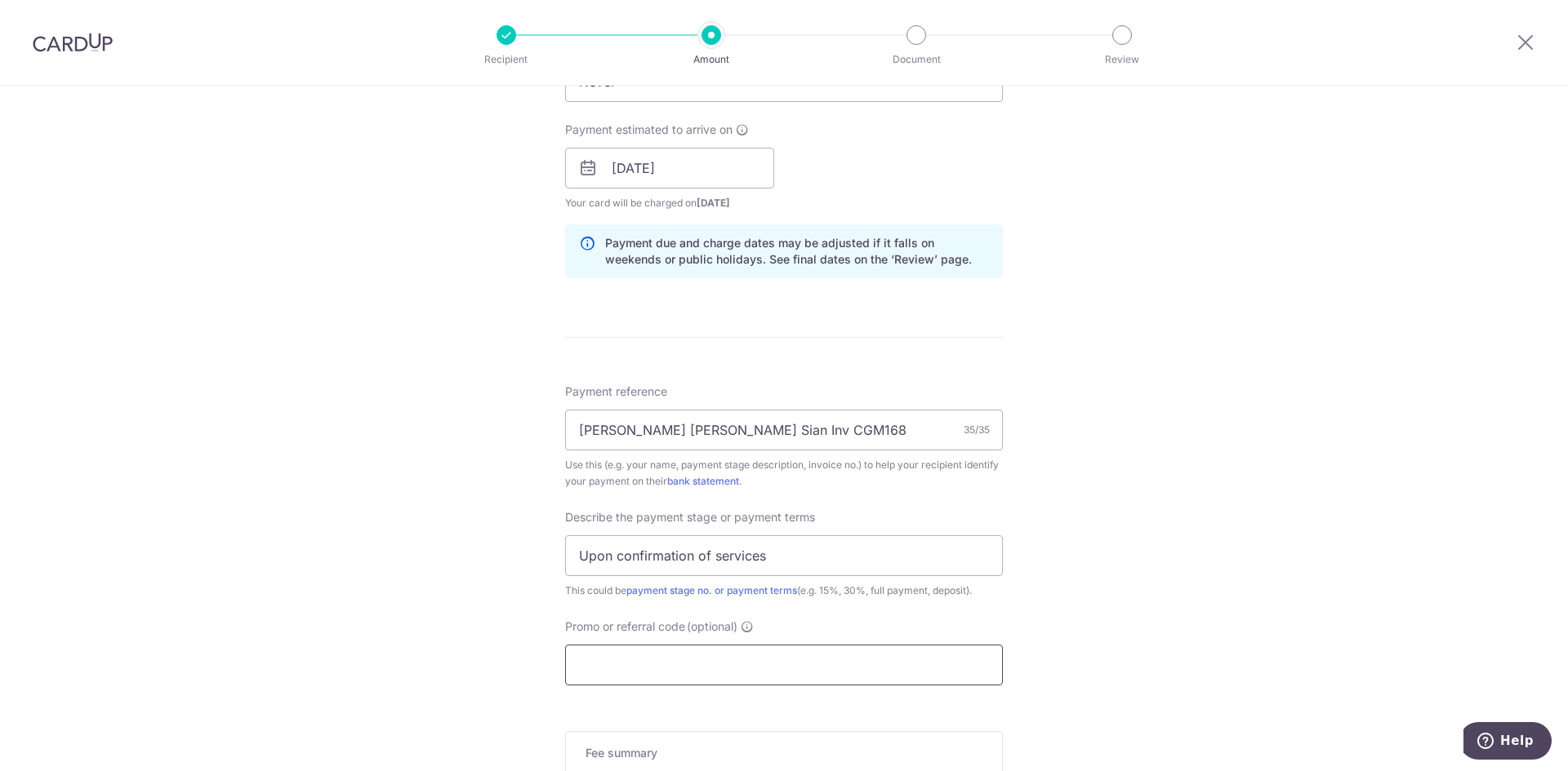
click at [582, 667] on input "Promo or referral code (optional)" at bounding box center [784, 665] width 437 height 40
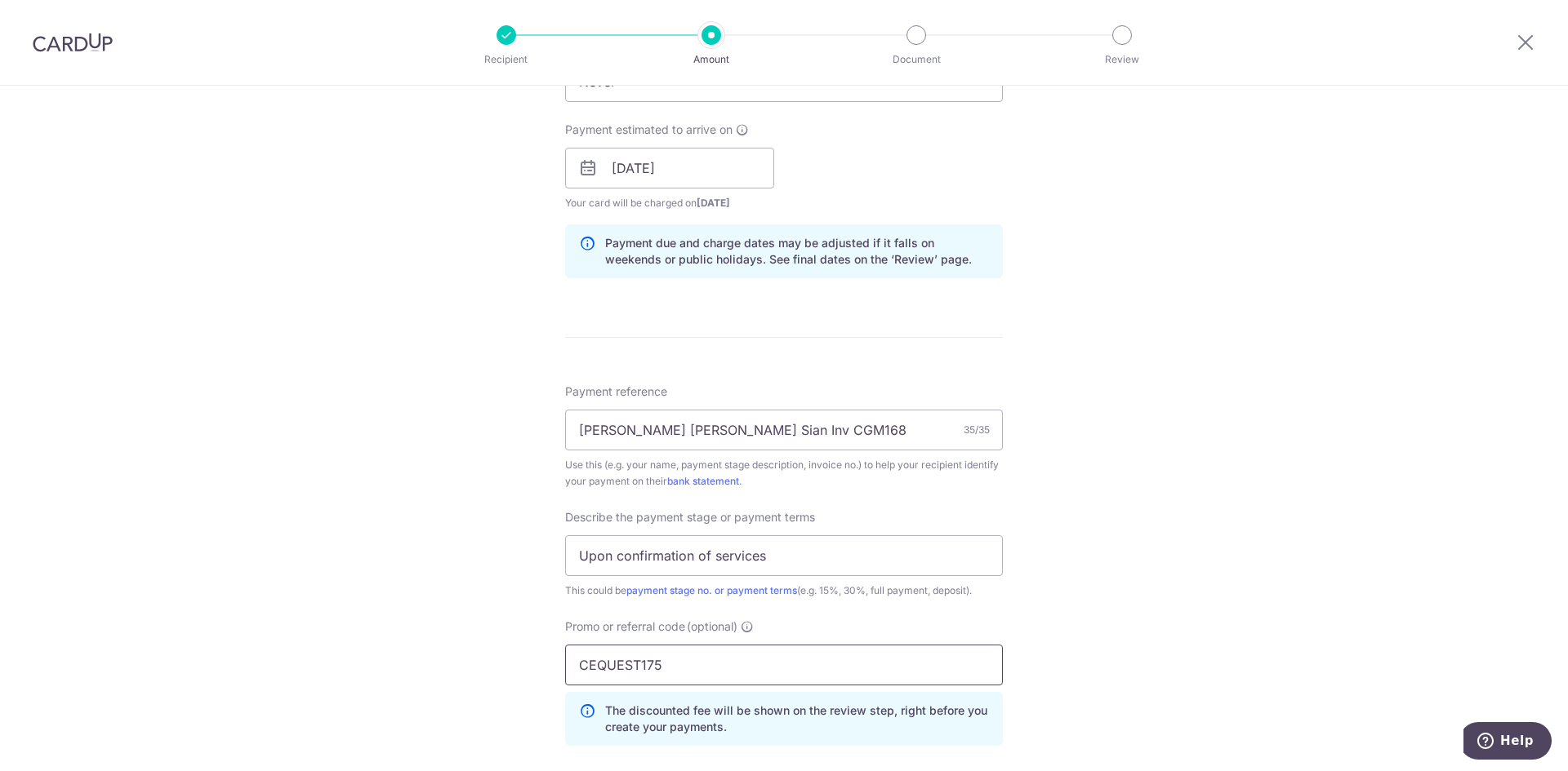
scroll to position [1041, 0]
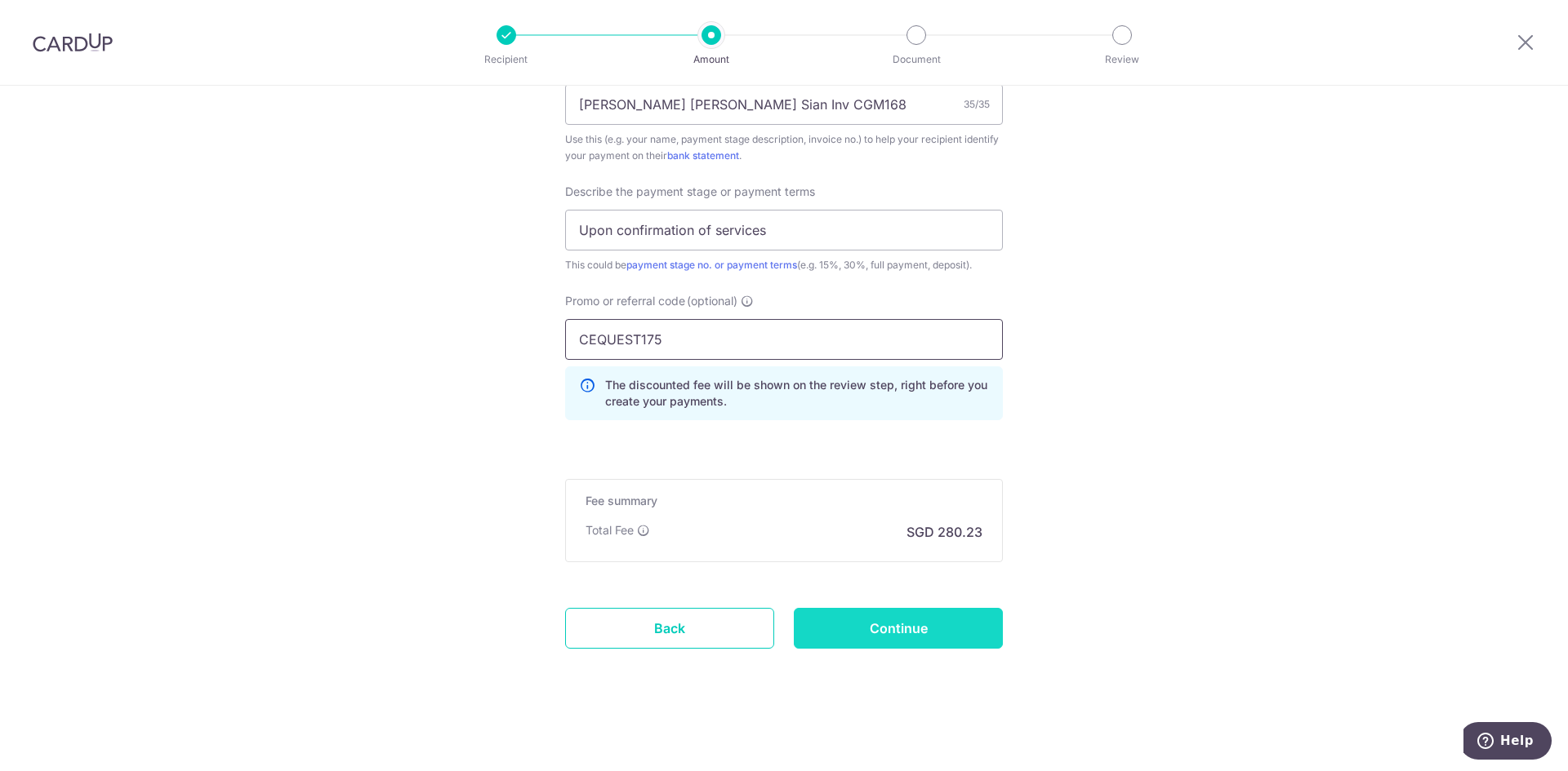
type input "CEQUEST175"
click at [864, 626] on input "Continue" at bounding box center [899, 629] width 209 height 40
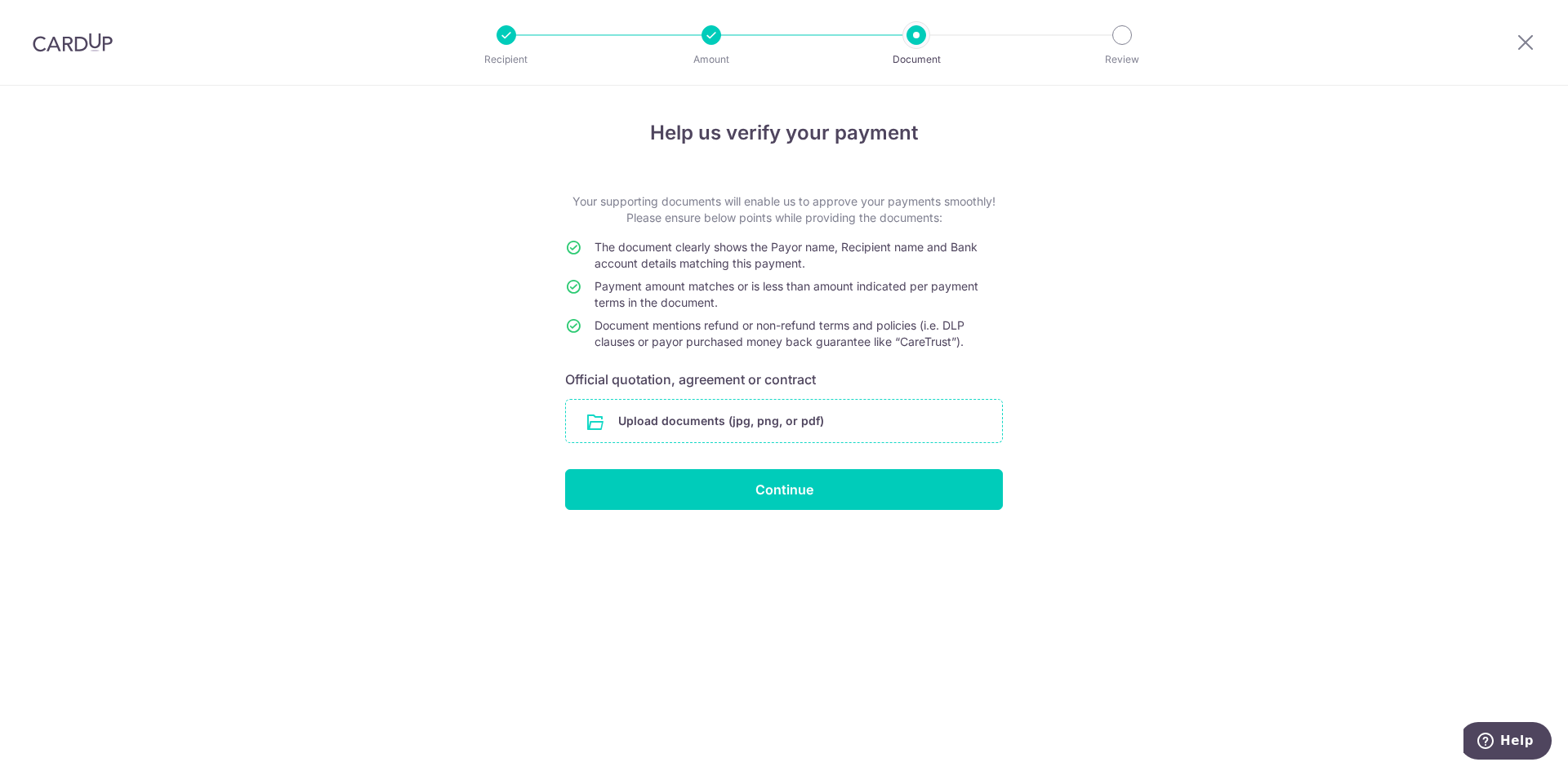
click at [783, 413] on input "file" at bounding box center [784, 422] width 436 height 42
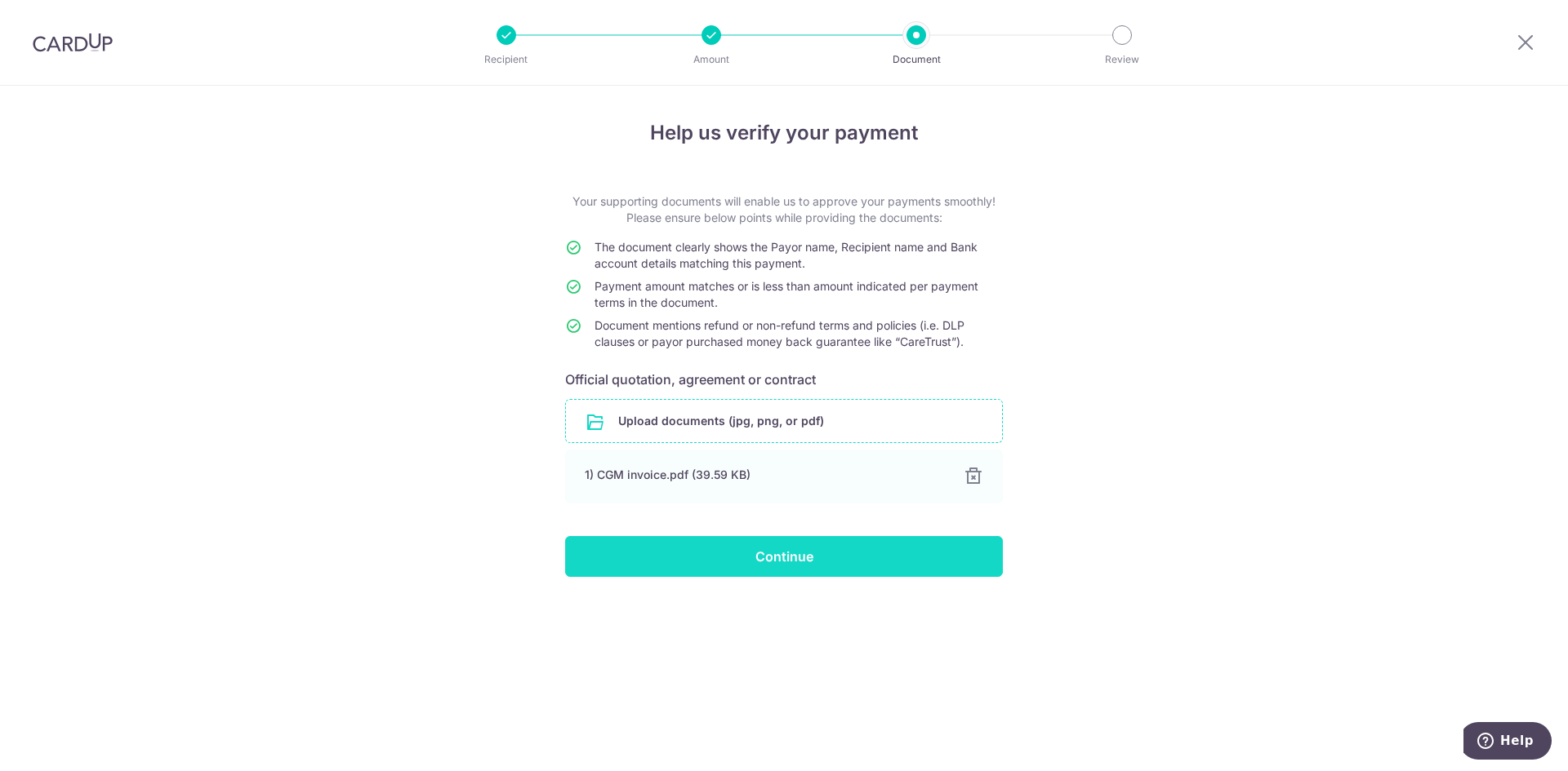
click at [754, 556] on input "Continue" at bounding box center [784, 557] width 437 height 40
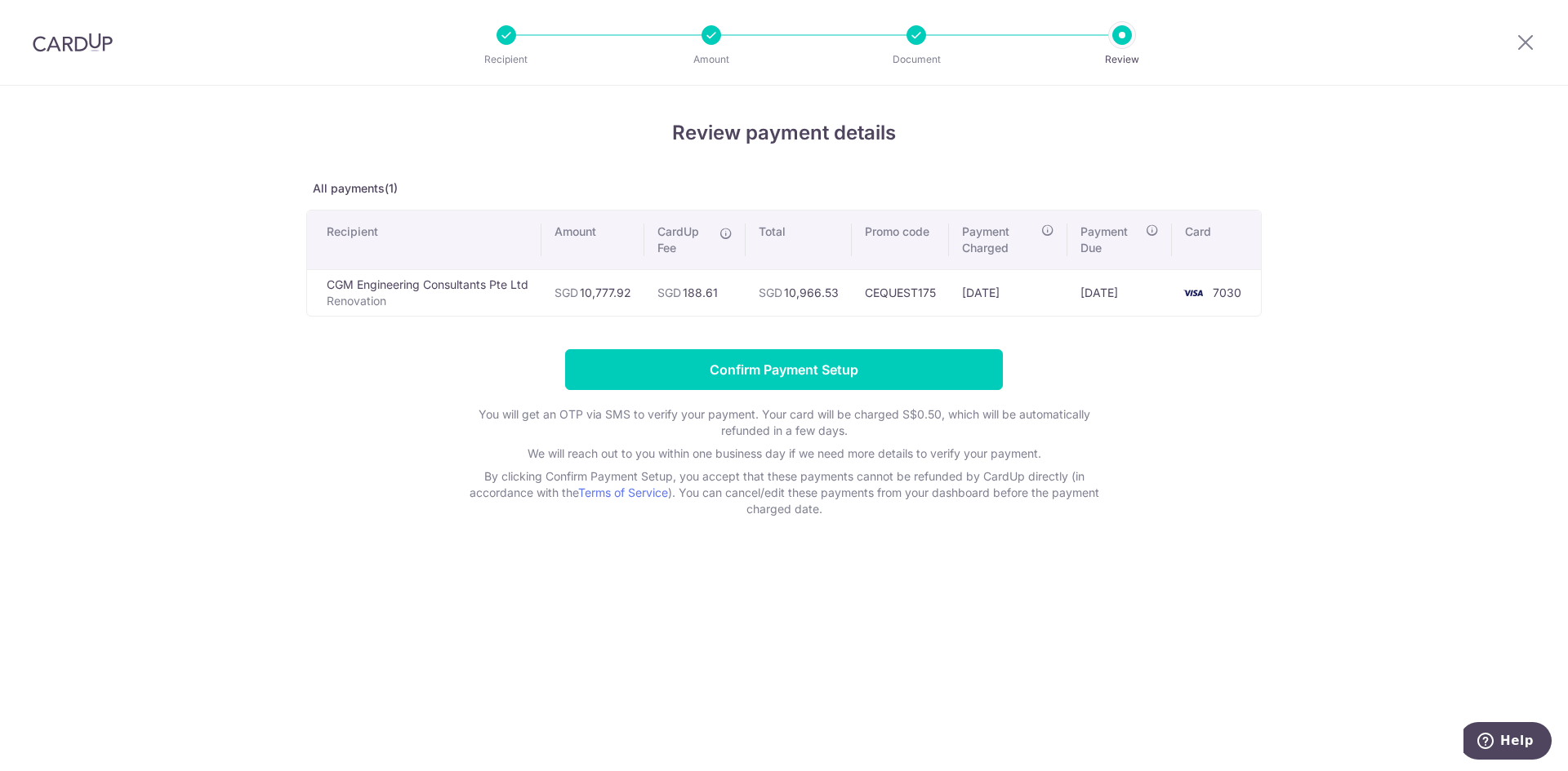
click at [1405, 377] on div "Review payment details All payments(1) Recipient Amount CardUp Fee Total Promo …" at bounding box center [784, 429] width 1568 height 686
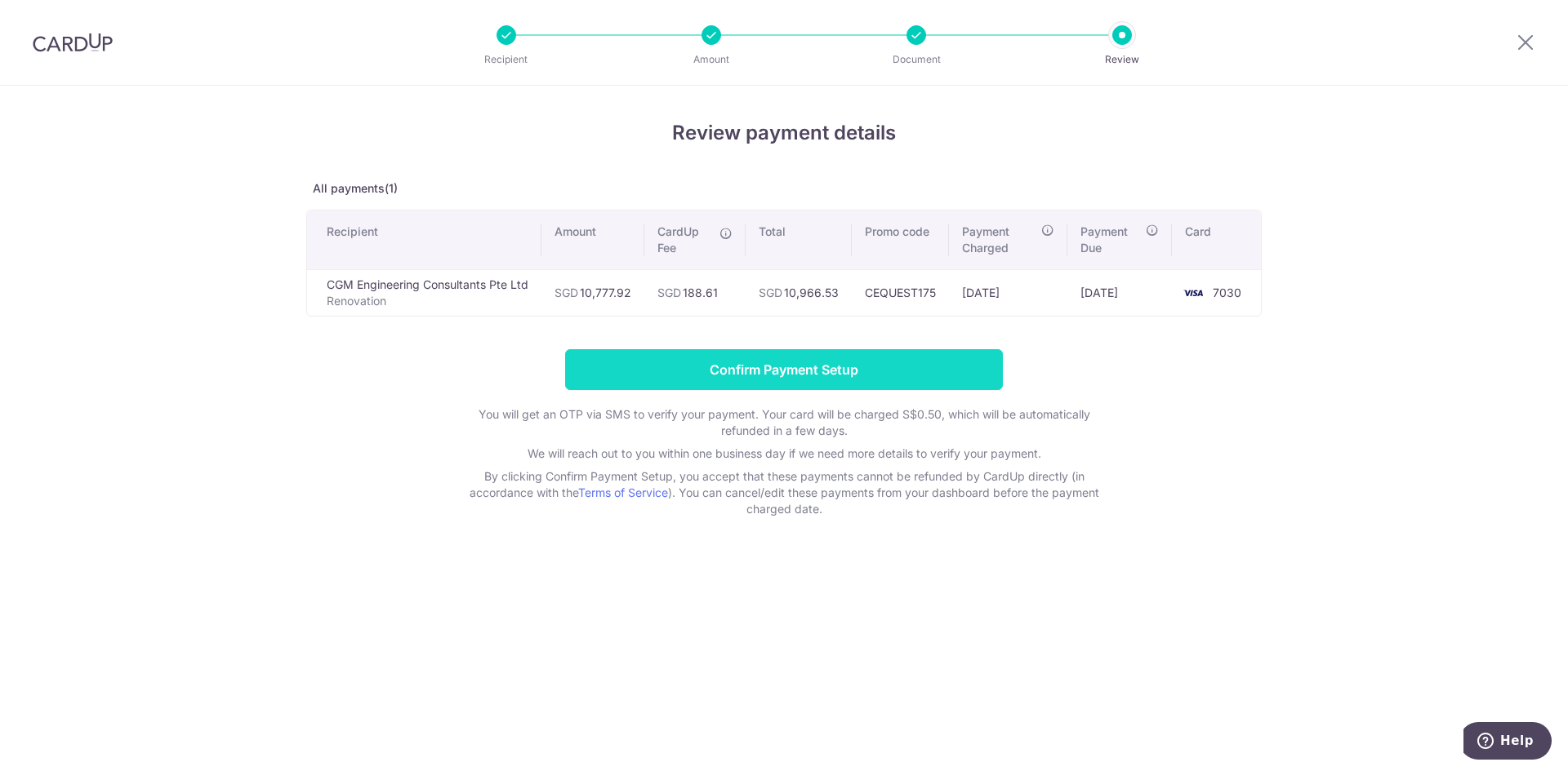
click at [795, 373] on input "Confirm Payment Setup" at bounding box center [784, 370] width 437 height 40
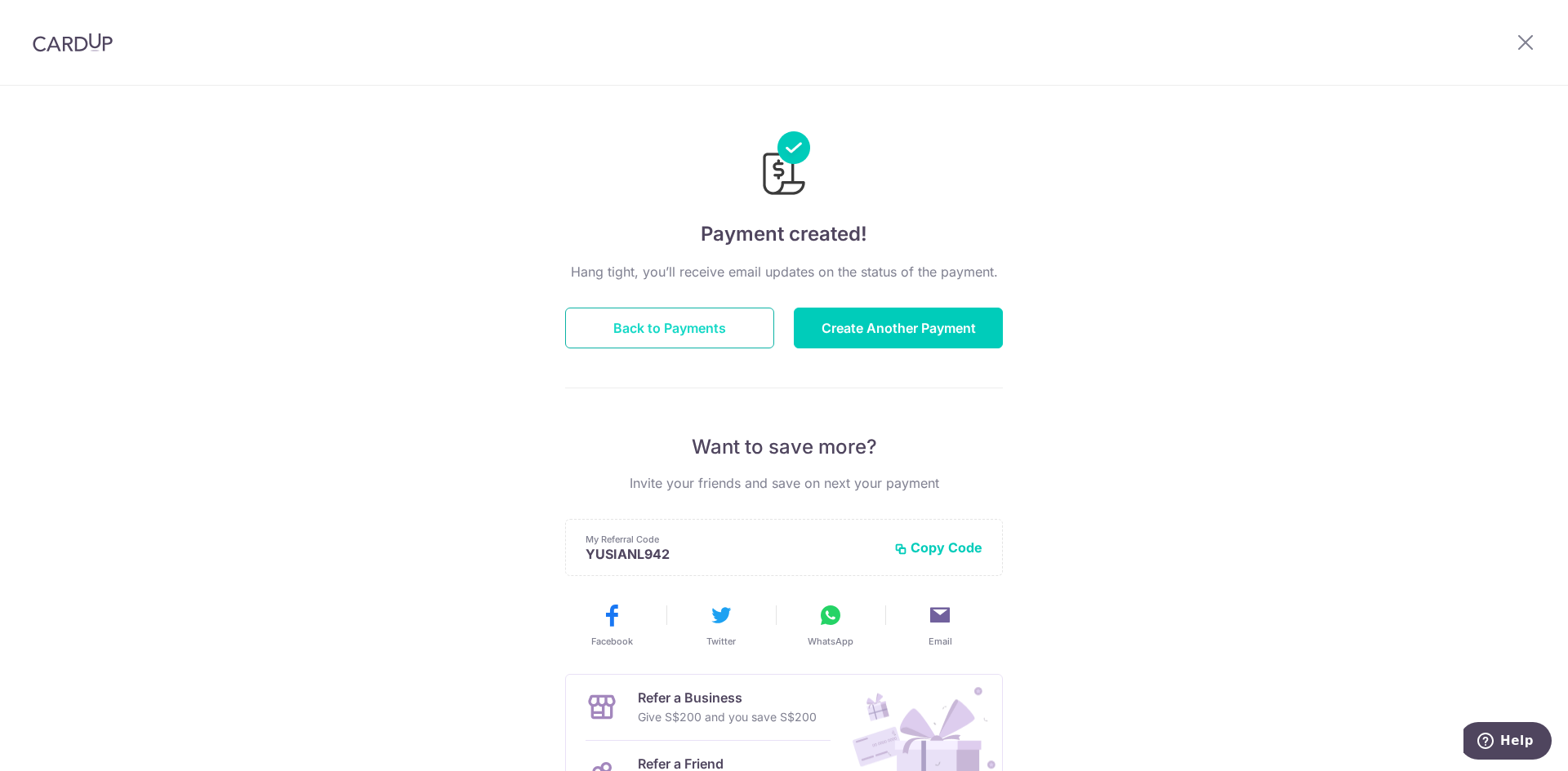
drag, startPoint x: 707, startPoint y: 325, endPoint x: 715, endPoint y: 330, distance: 9.4
click at [707, 325] on button "Back to Payments" at bounding box center [669, 328] width 209 height 40
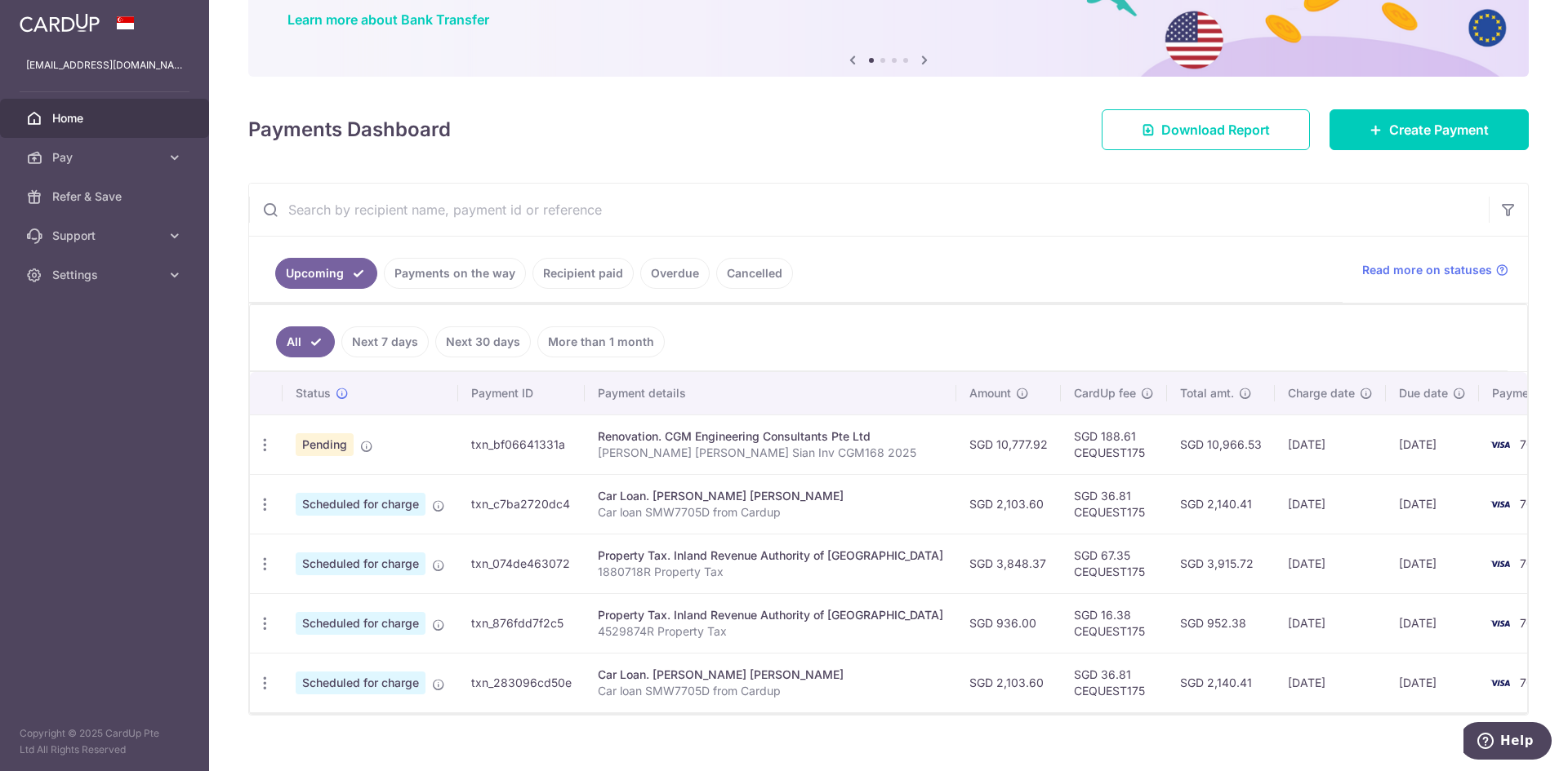
scroll to position [162, 0]
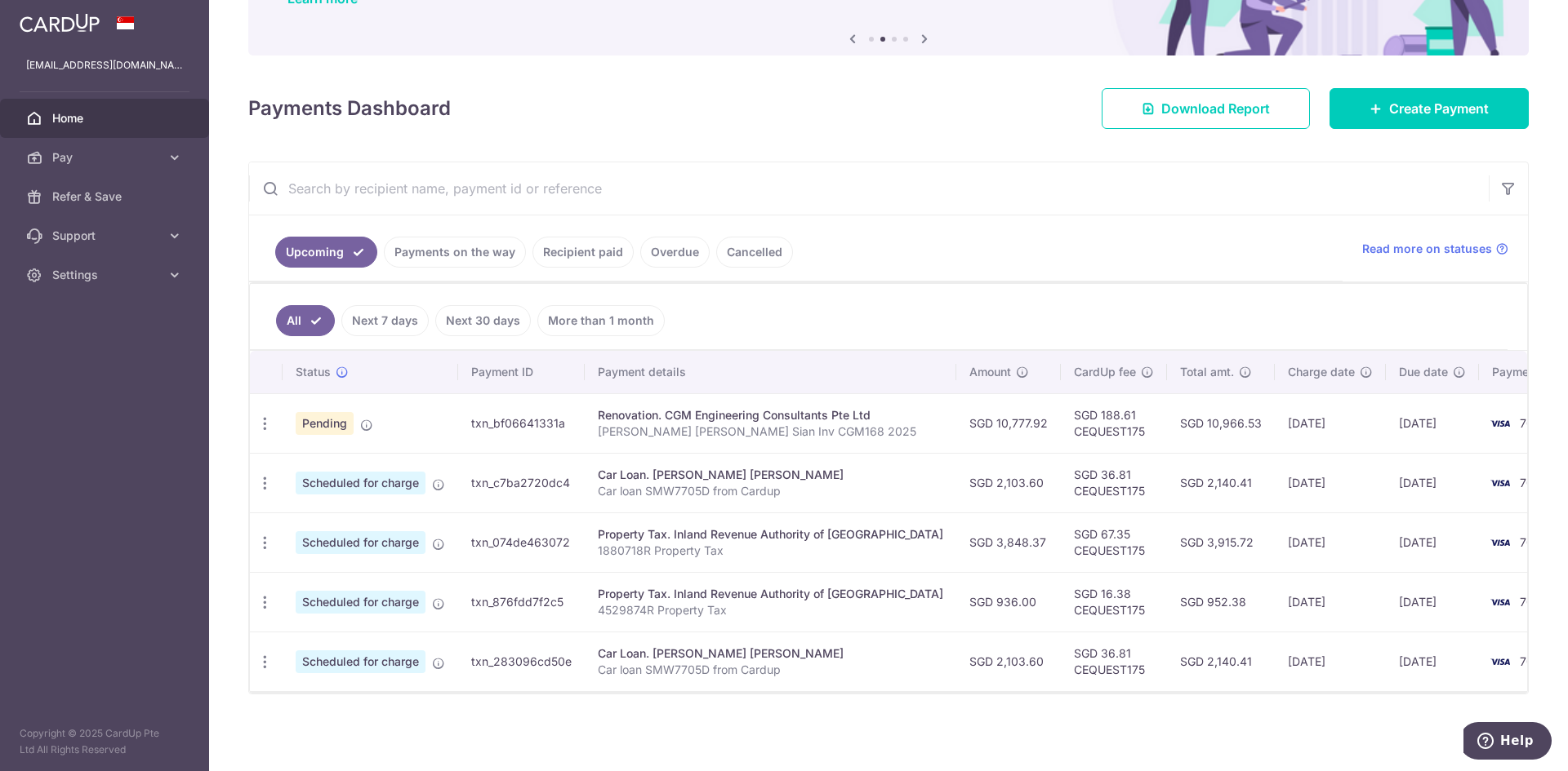
click at [975, 187] on input "text" at bounding box center [869, 188] width 1239 height 52
click at [800, 114] on div "Payments Dashboard Download Report Create Payment" at bounding box center [889, 105] width 1281 height 47
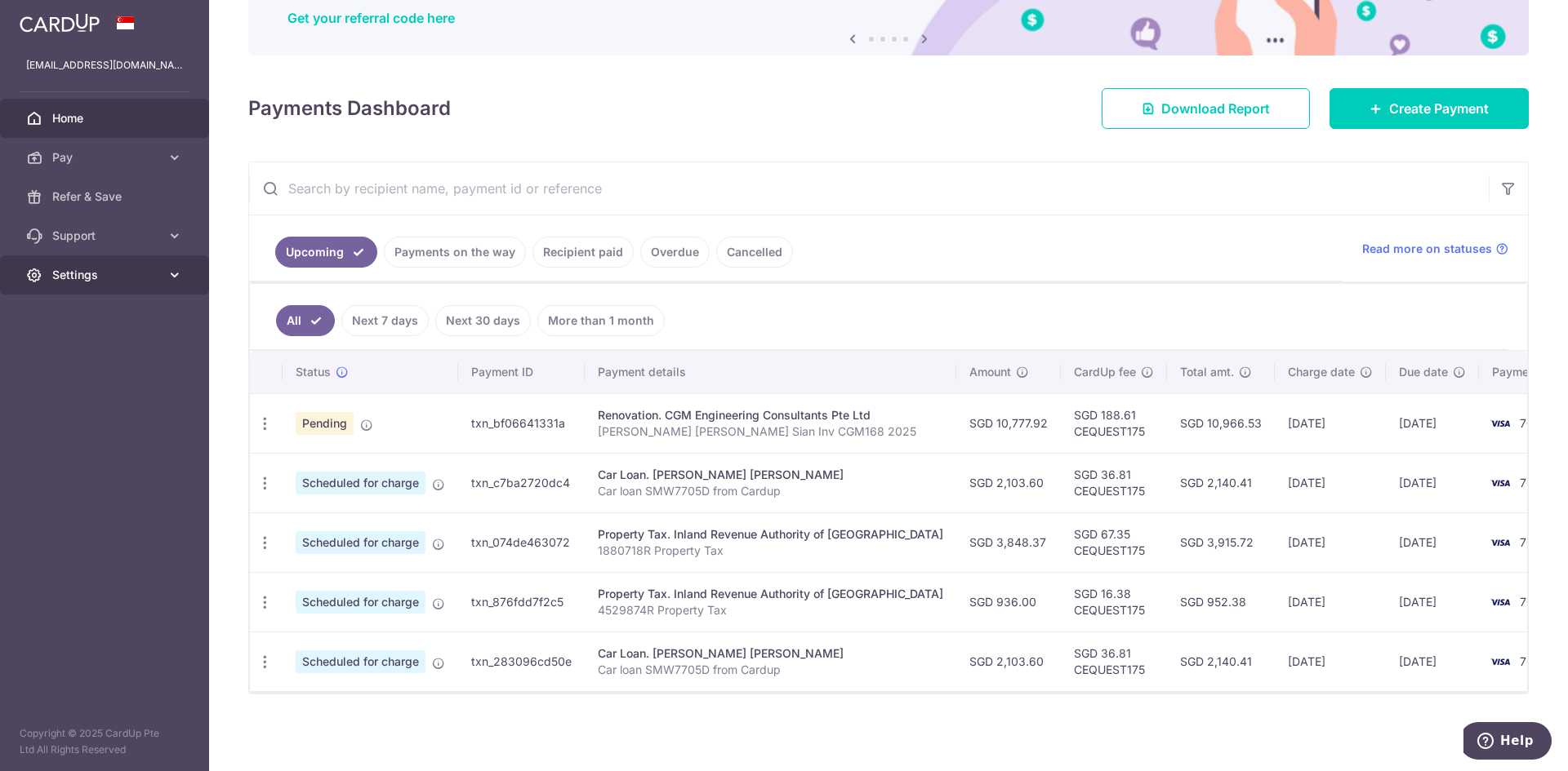
click at [64, 276] on span "Settings" at bounding box center [105, 275] width 108 height 17
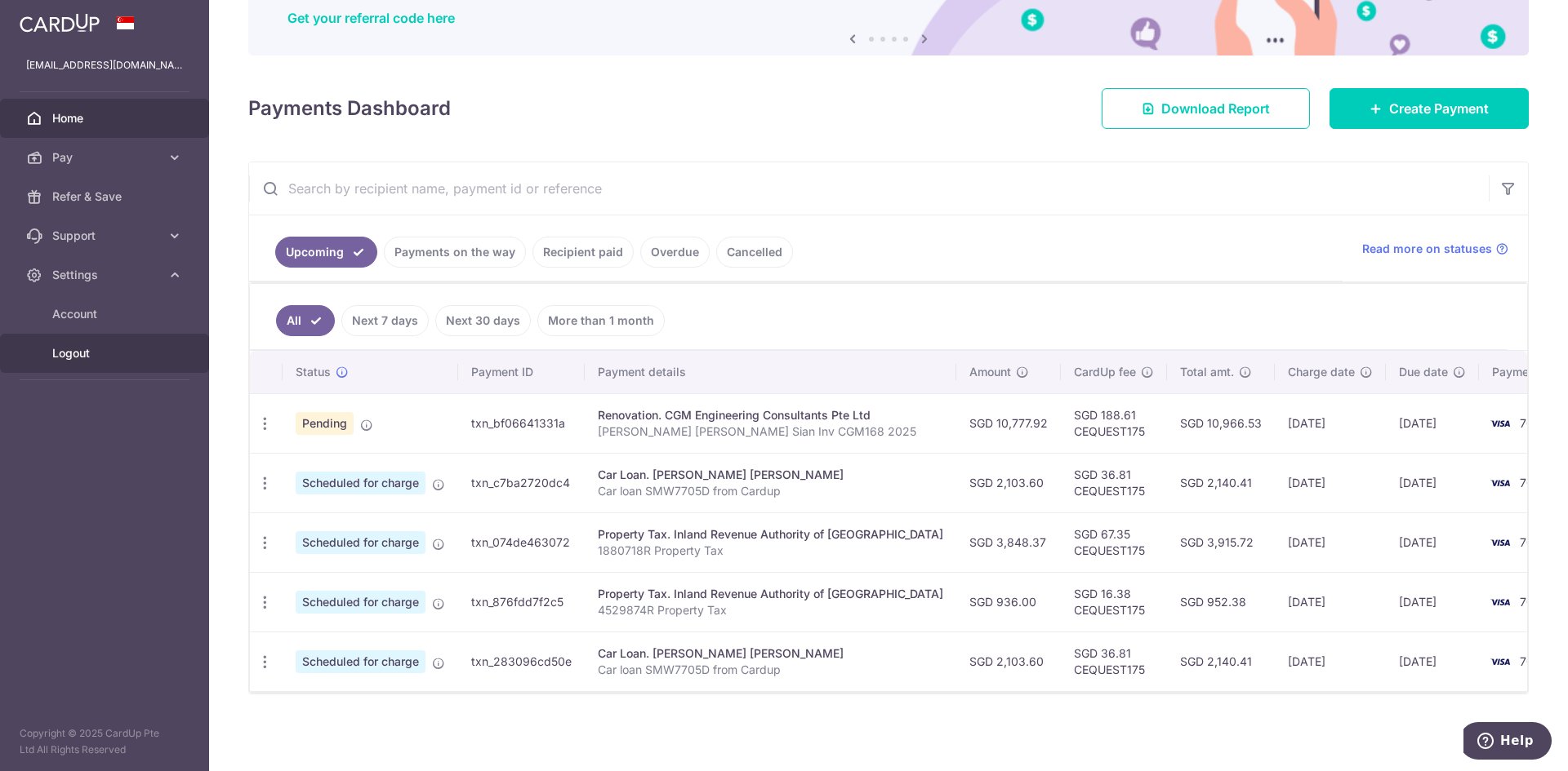
click at [69, 353] on span "Logout" at bounding box center [105, 353] width 108 height 17
